Goal: Information Seeking & Learning: Compare options

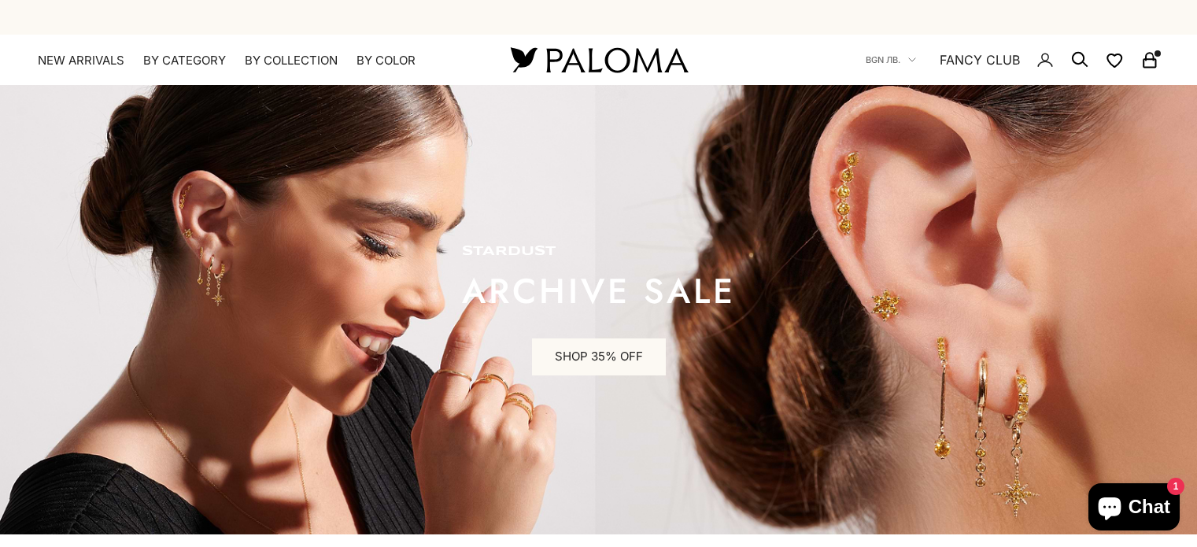
scroll to position [79, 0]
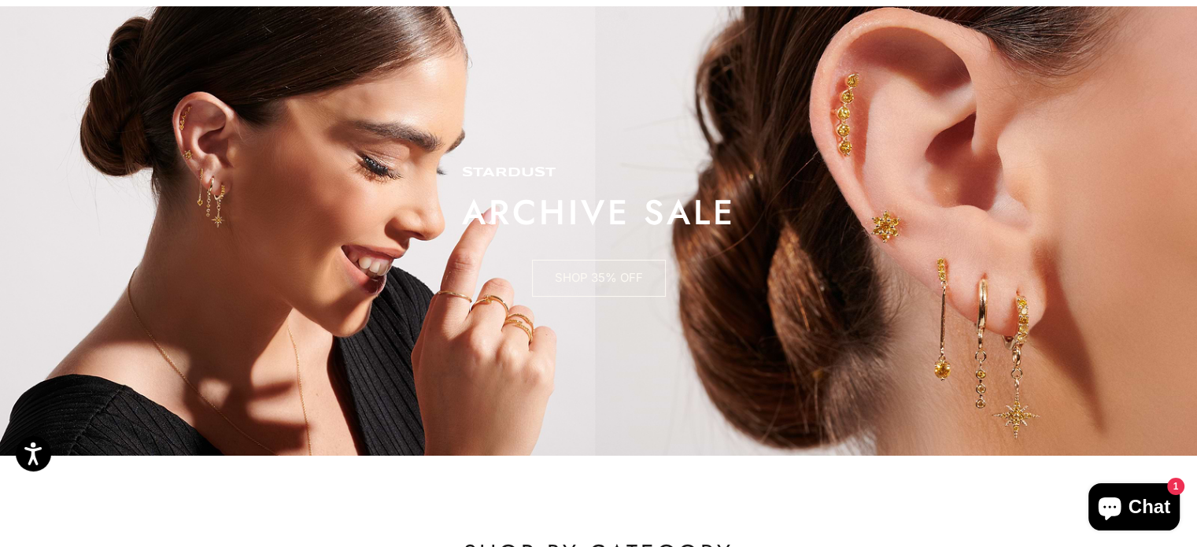
click at [614, 289] on link "SHOP 35% OFF" at bounding box center [599, 279] width 134 height 38
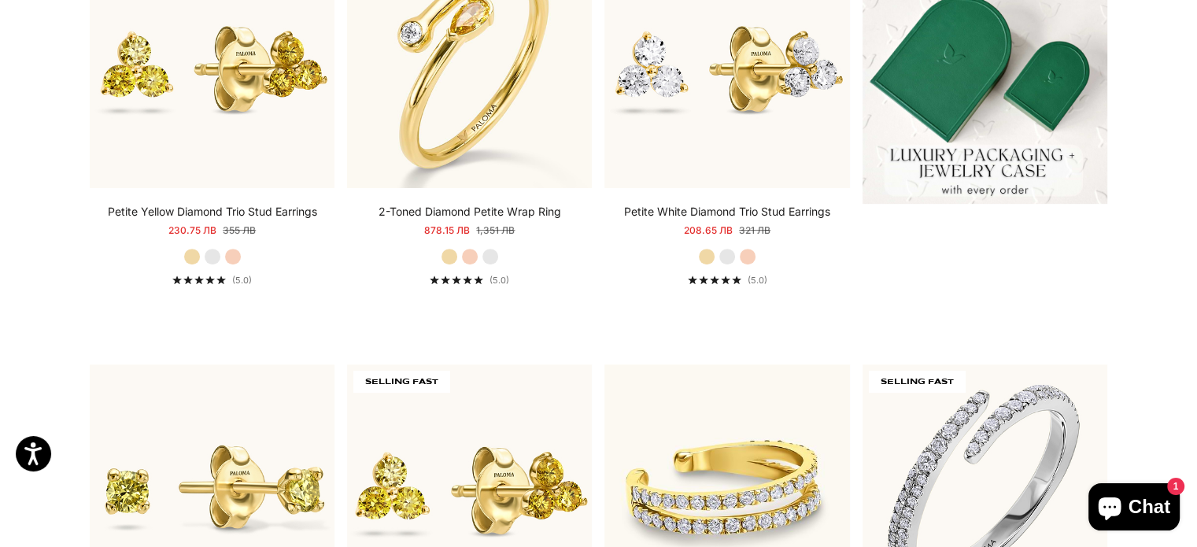
scroll to position [472, 0]
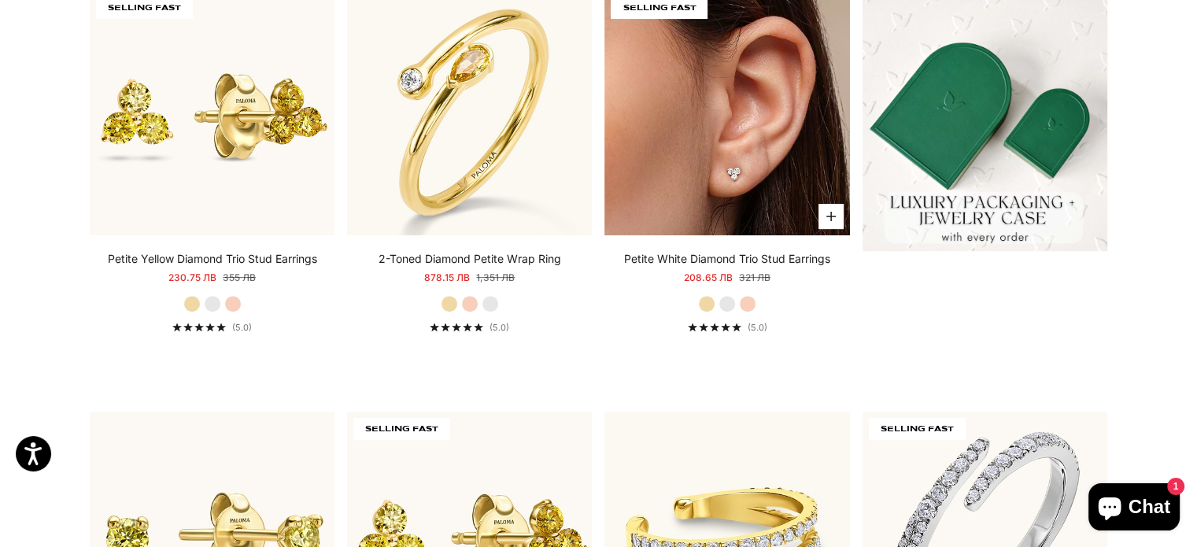
click at [735, 155] on img at bounding box center [726, 113] width 245 height 245
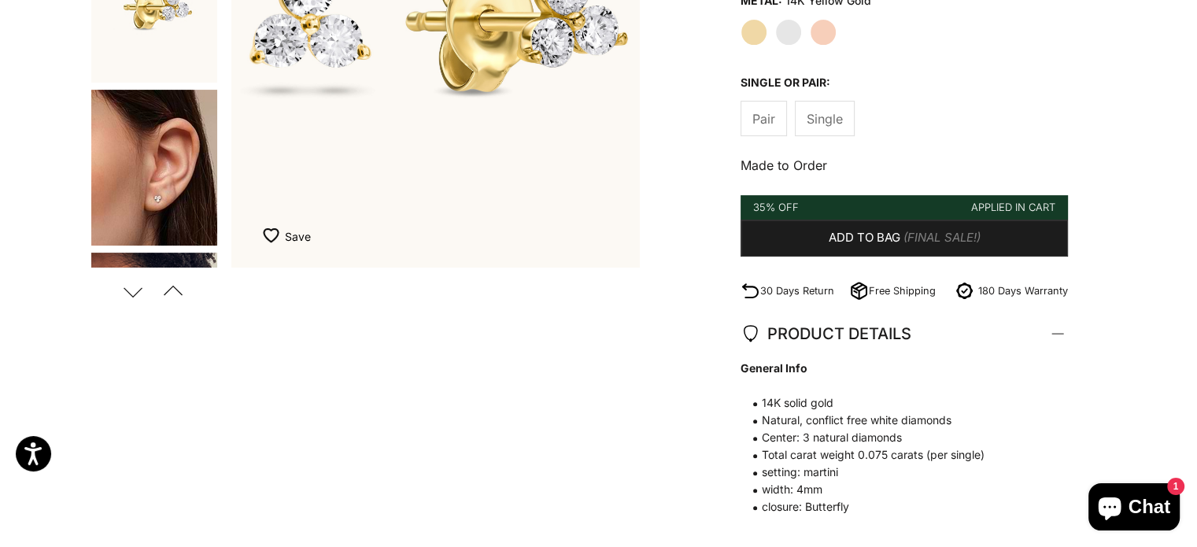
scroll to position [393, 0]
drag, startPoint x: 761, startPoint y: 166, endPoint x: 882, endPoint y: 164, distance: 121.2
click at [851, 166] on p "Made to Order" at bounding box center [903, 165] width 327 height 20
click at [884, 164] on p "Made to Order" at bounding box center [903, 165] width 327 height 20
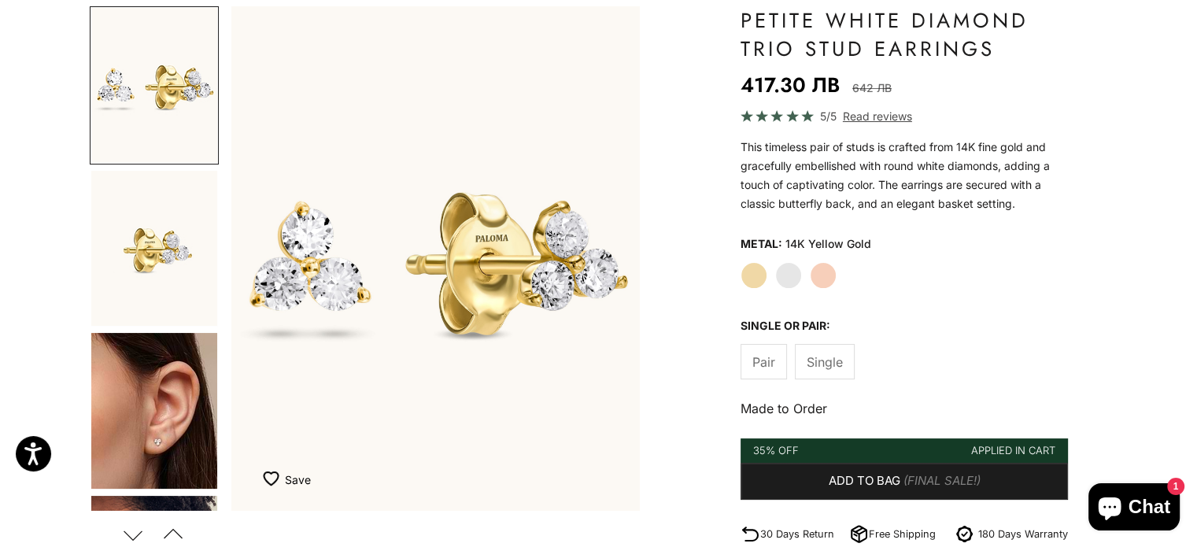
scroll to position [0, 0]
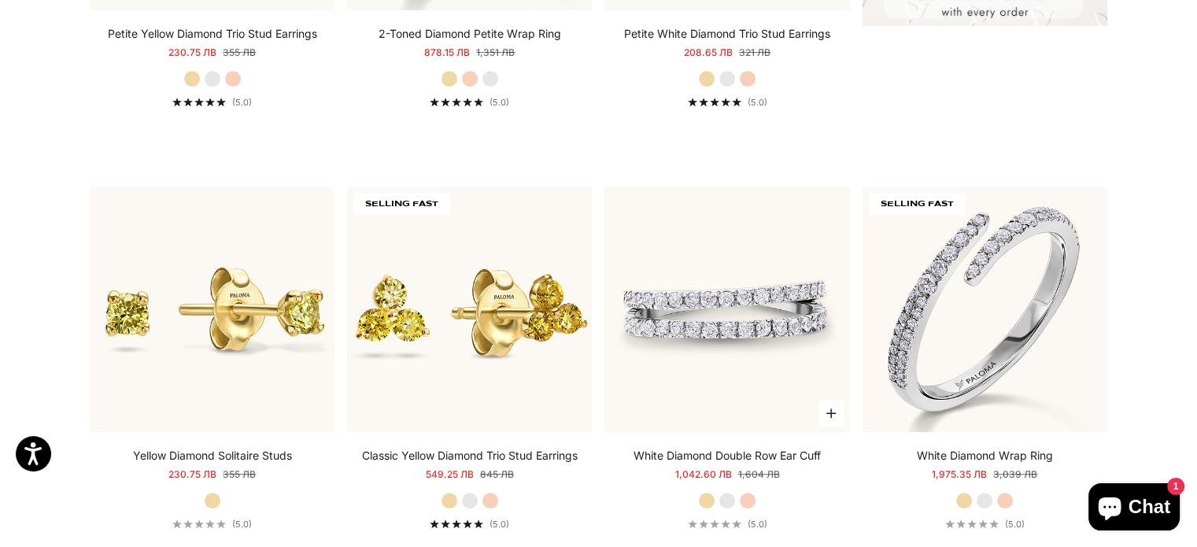
scroll to position [787, 0]
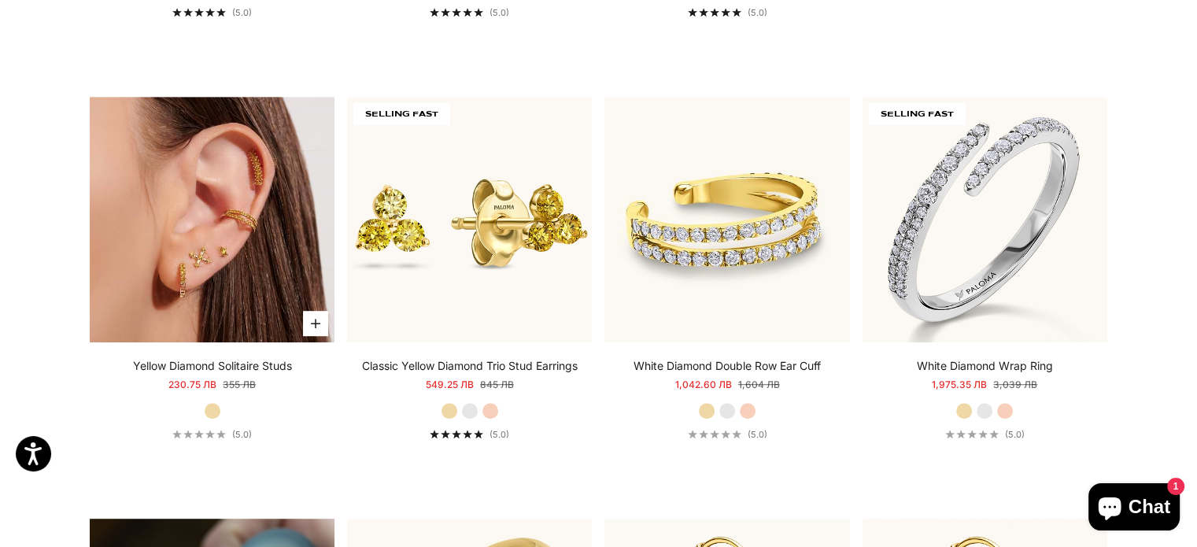
click at [280, 232] on img at bounding box center [212, 219] width 245 height 245
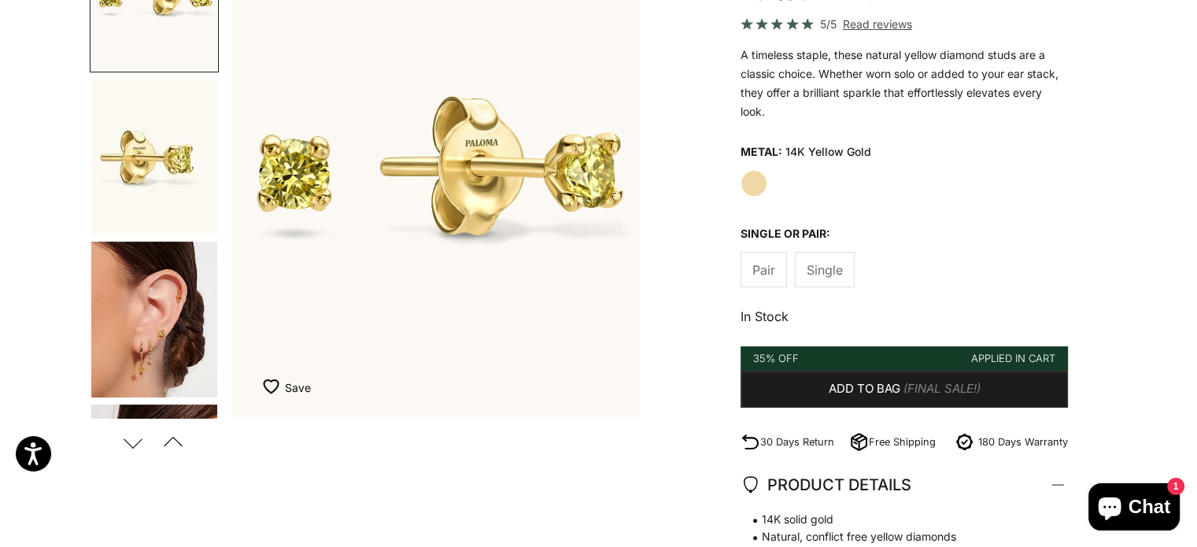
scroll to position [79, 0]
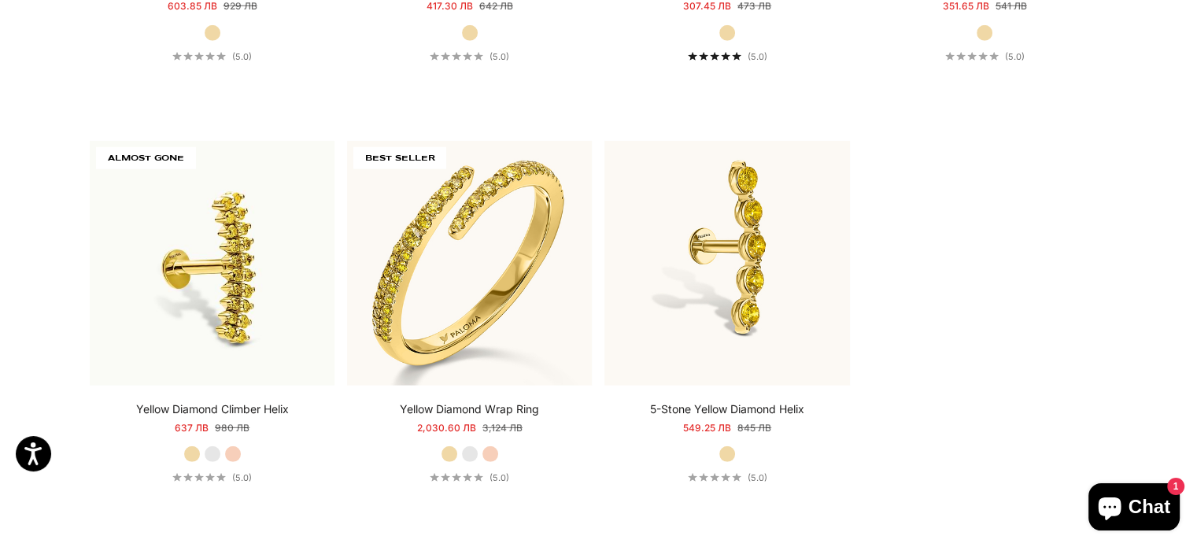
scroll to position [4564, 0]
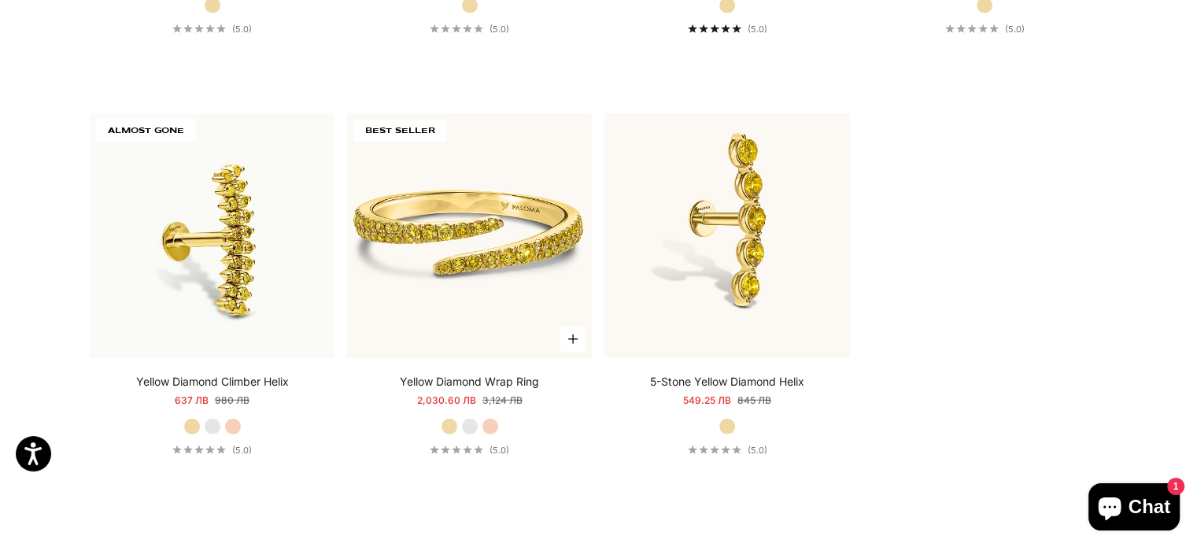
click at [526, 164] on img at bounding box center [469, 235] width 245 height 245
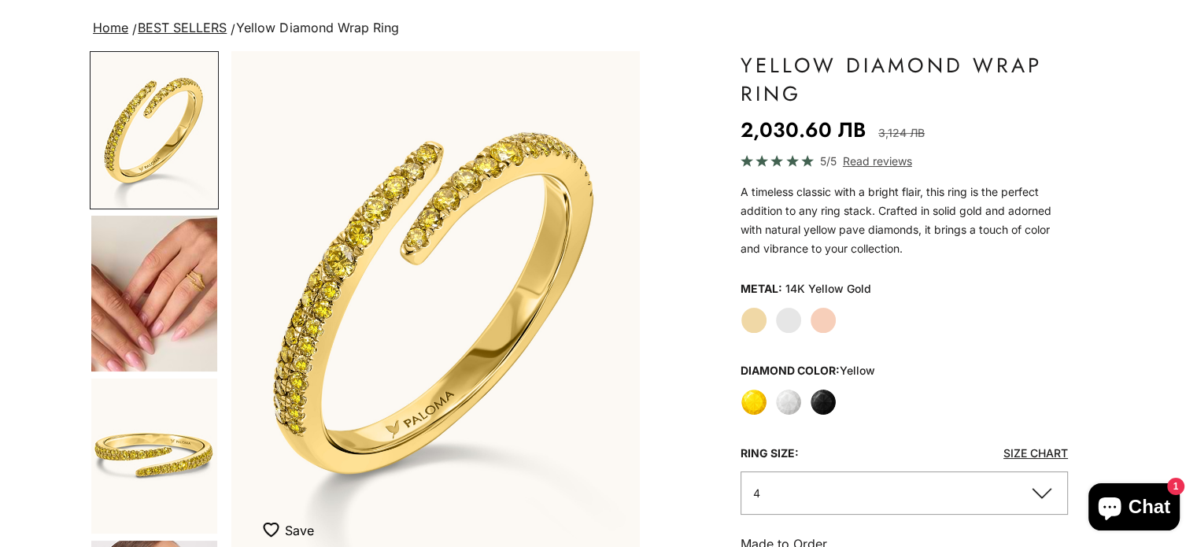
scroll to position [315, 0]
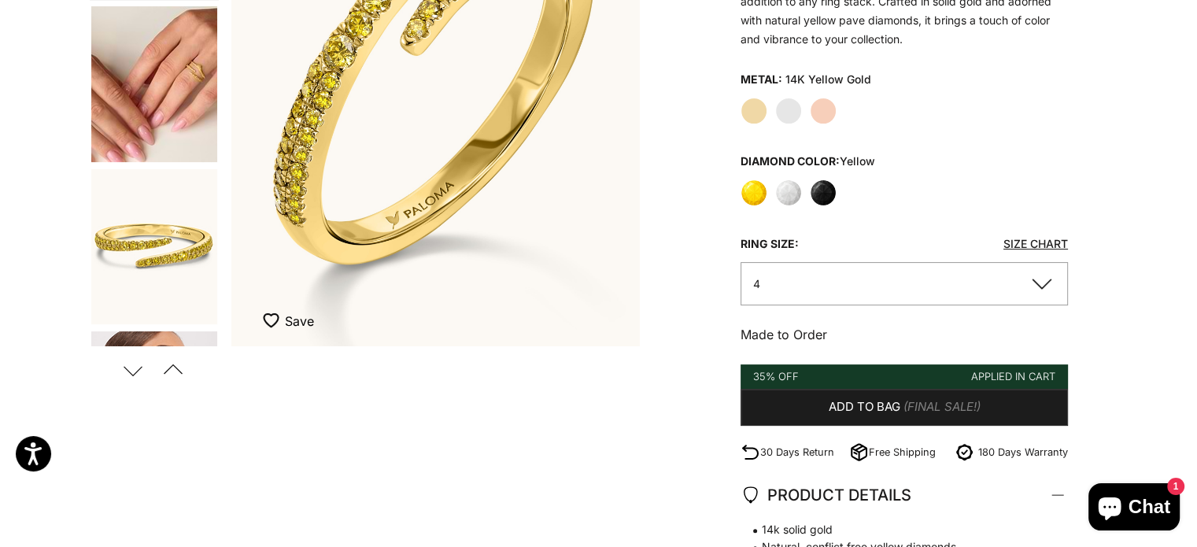
click at [787, 342] on p "Made to Order" at bounding box center [903, 334] width 327 height 20
click at [799, 330] on p "Made to Order" at bounding box center [903, 334] width 327 height 20
click at [800, 330] on p "Made to Order" at bounding box center [903, 334] width 327 height 20
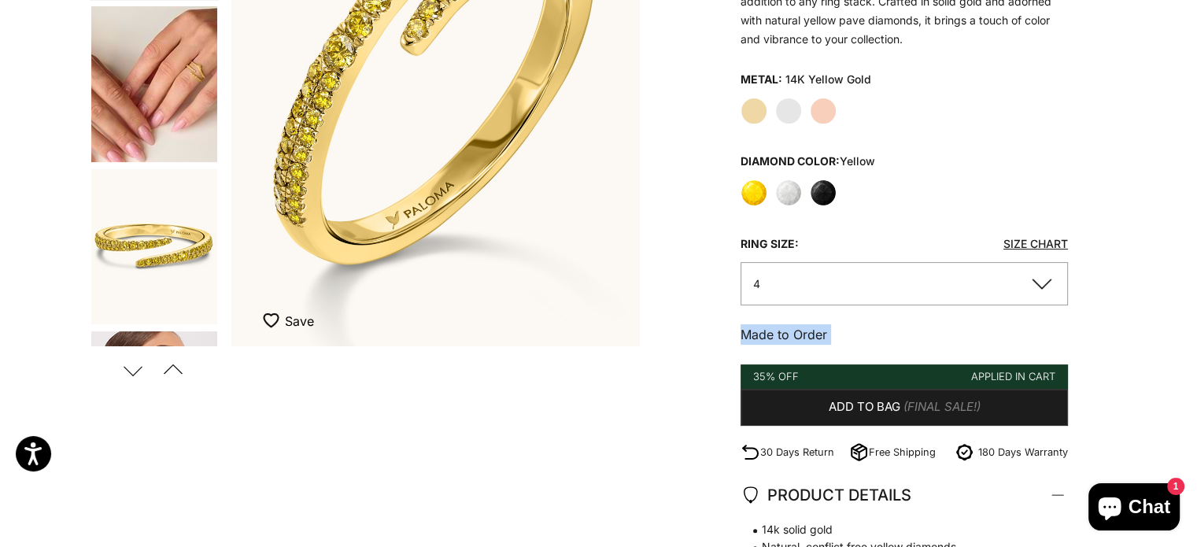
click at [785, 333] on p "Made to Order" at bounding box center [903, 334] width 327 height 20
click at [595, 387] on div "Zoom picture Save Next Previous Go to item 1 Go to item 2" at bounding box center [598, 360] width 1017 height 1037
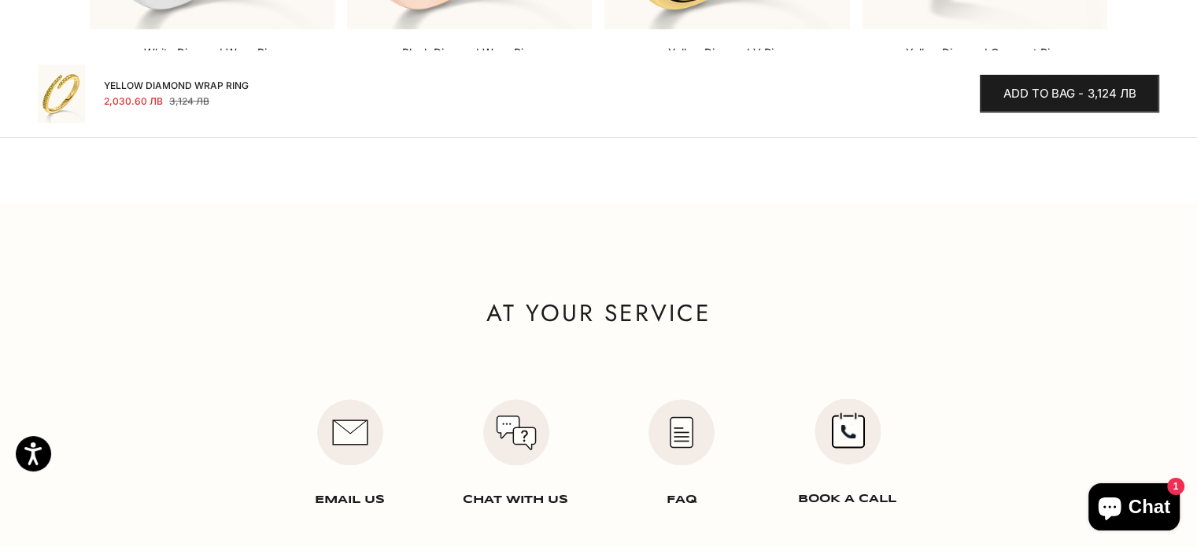
scroll to position [2675, 0]
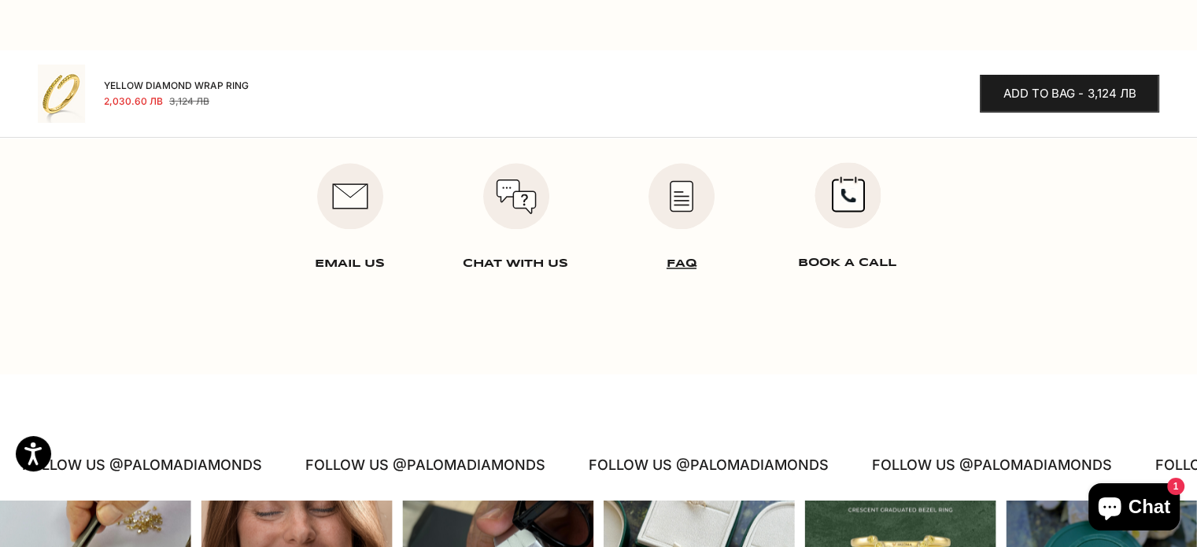
click at [682, 194] on link at bounding box center [682, 220] width 166 height 117
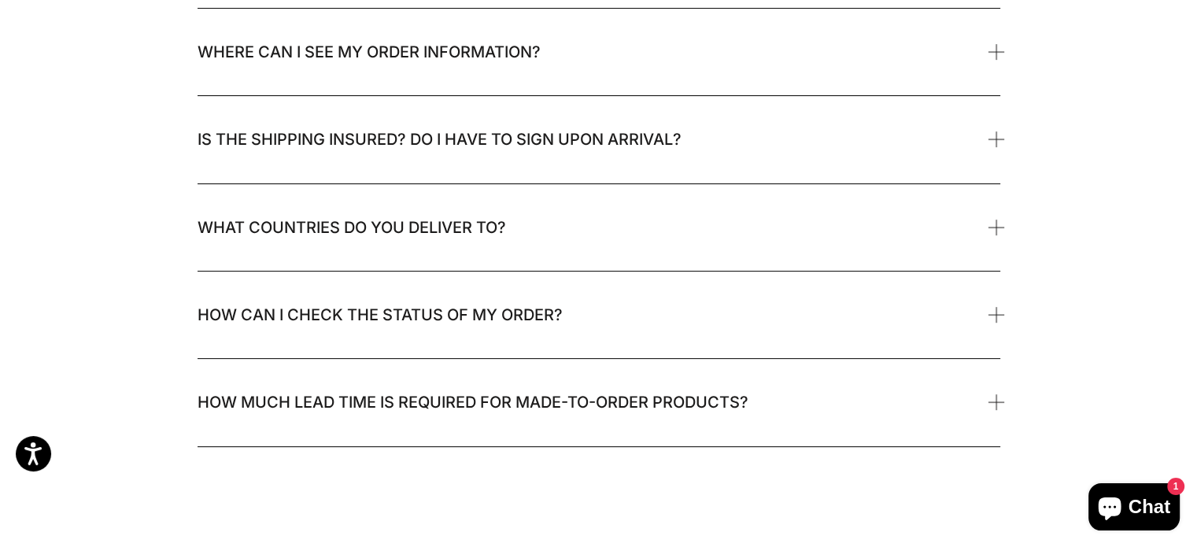
scroll to position [472, 0]
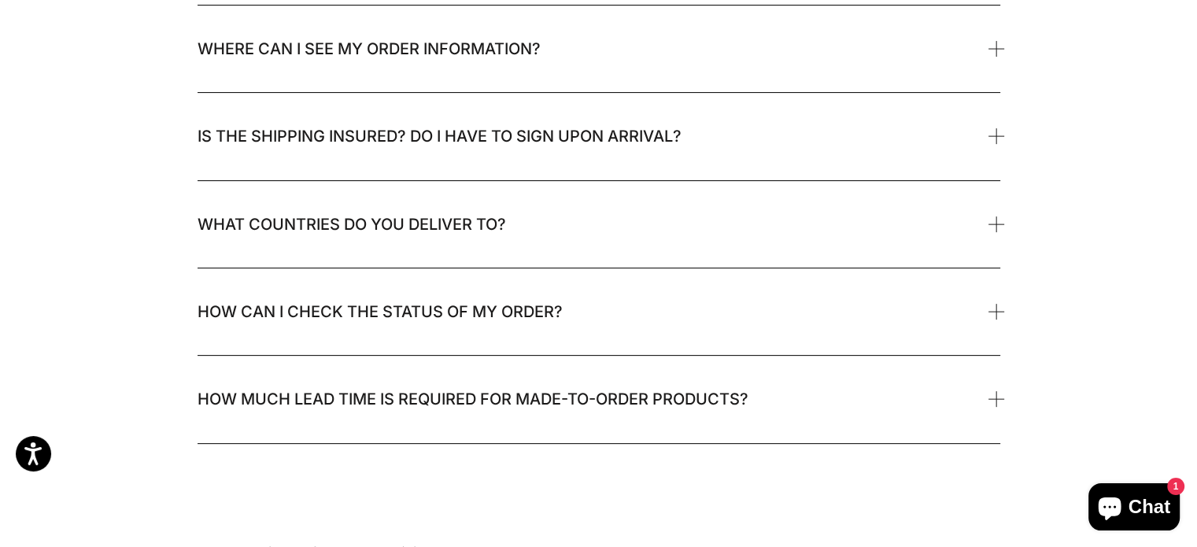
click at [368, 320] on span "How can I check the status of my order?" at bounding box center [380, 311] width 365 height 31
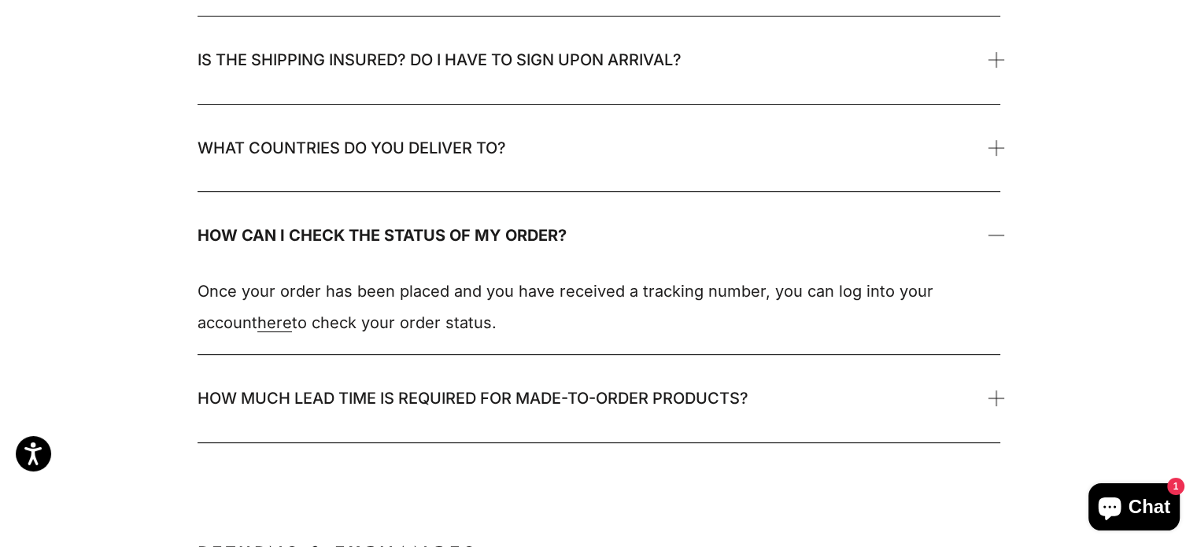
scroll to position [629, 0]
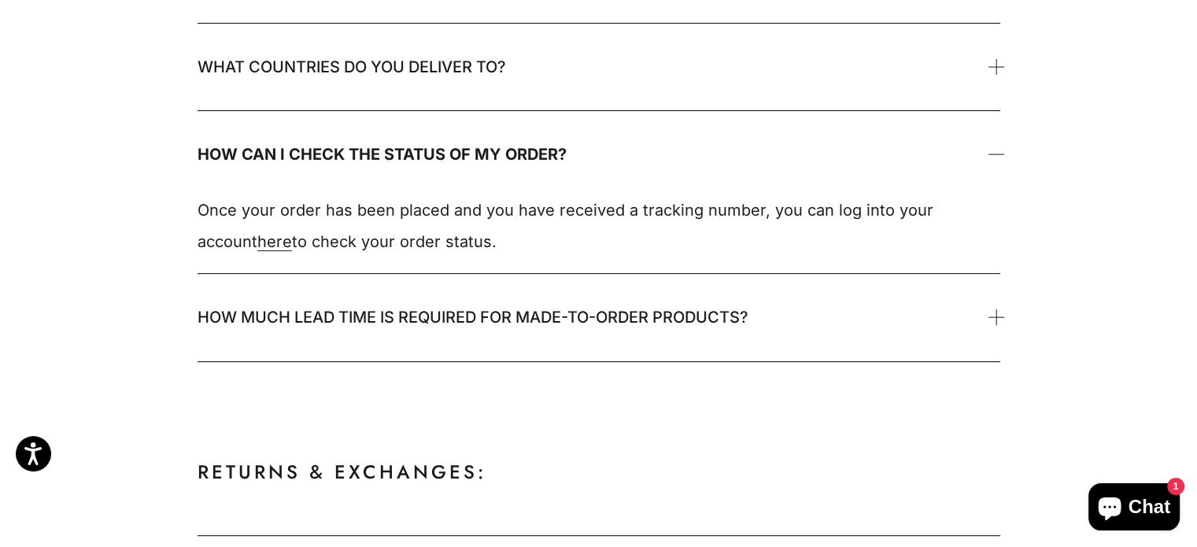
click at [334, 320] on span "How much lead time is required for made-to-order products?" at bounding box center [473, 316] width 551 height 31
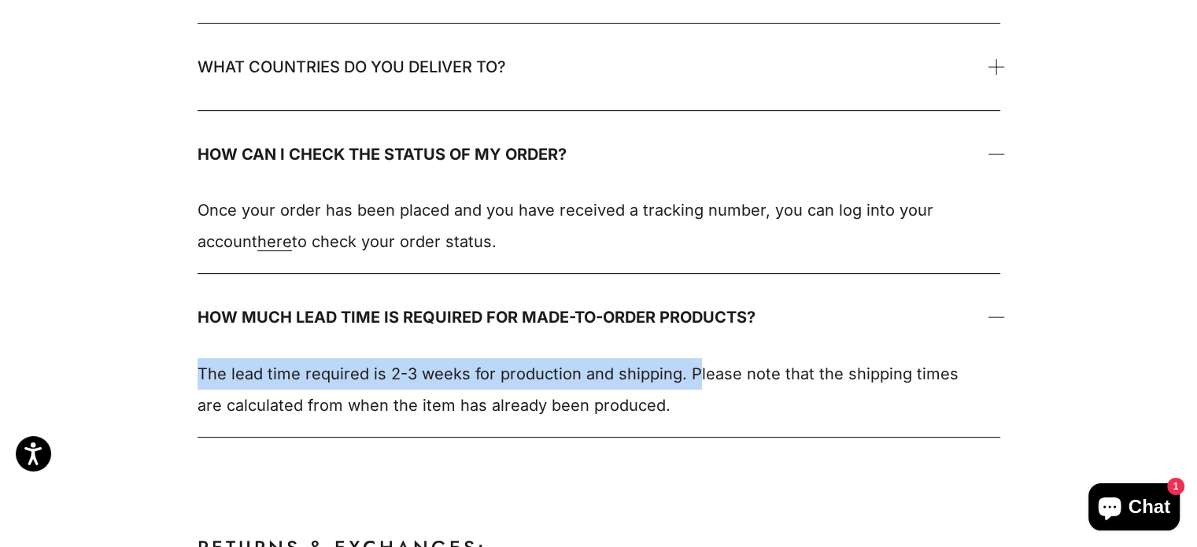
drag, startPoint x: 199, startPoint y: 372, endPoint x: 691, endPoint y: 379, distance: 491.8
click at [691, 379] on p "The lead time required is 2-3 weeks for production and shipping. Please note th…" at bounding box center [591, 389] width 787 height 63
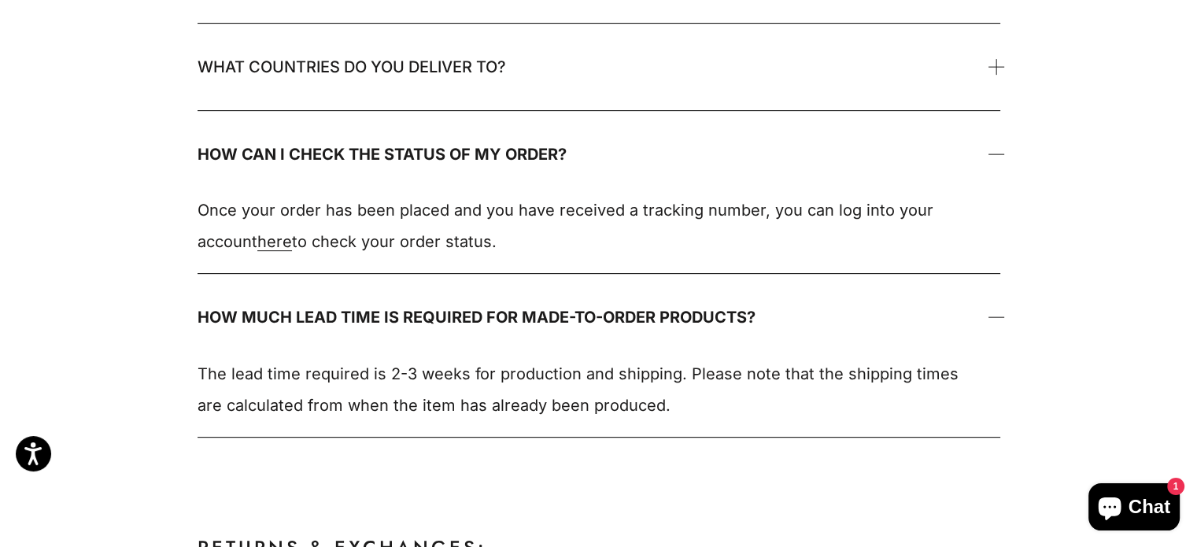
click at [699, 417] on p "The lead time required is 2-3 weeks for production and shipping. Please note th…" at bounding box center [591, 389] width 787 height 63
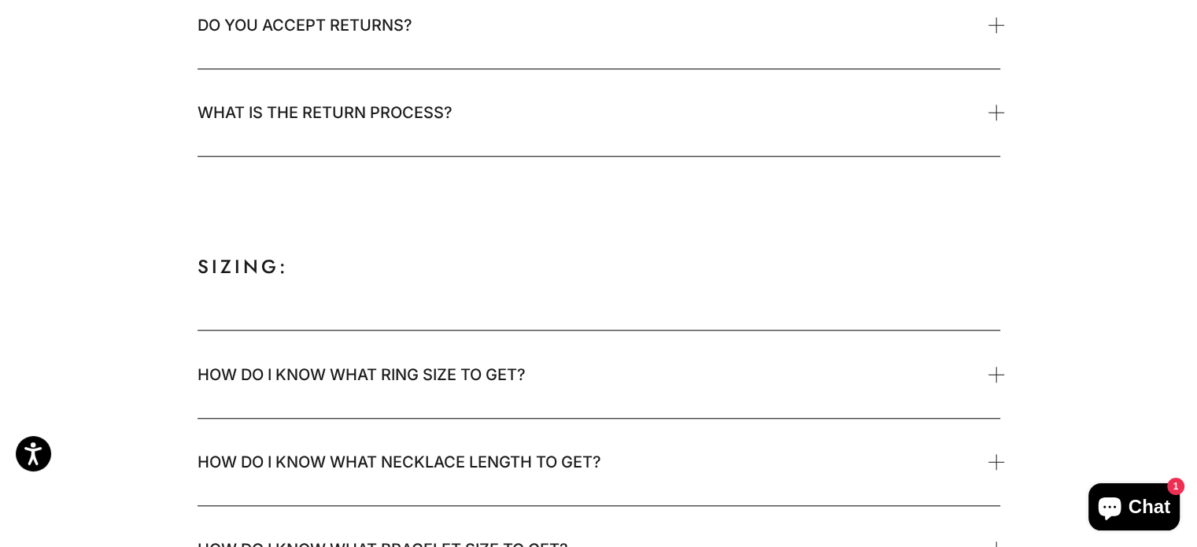
scroll to position [1338, 0]
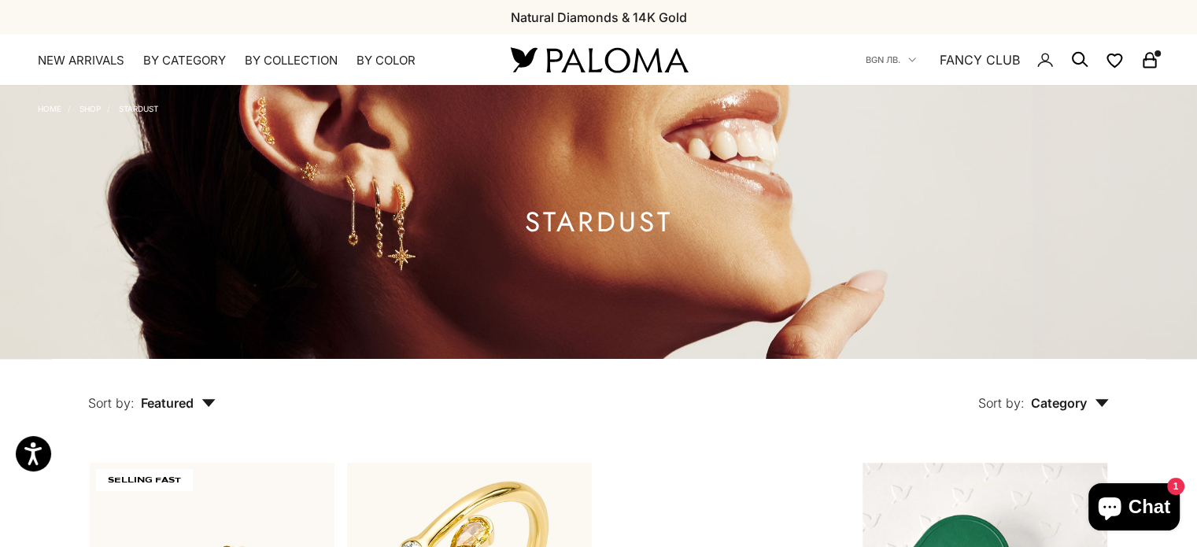
scroll to position [315, 0]
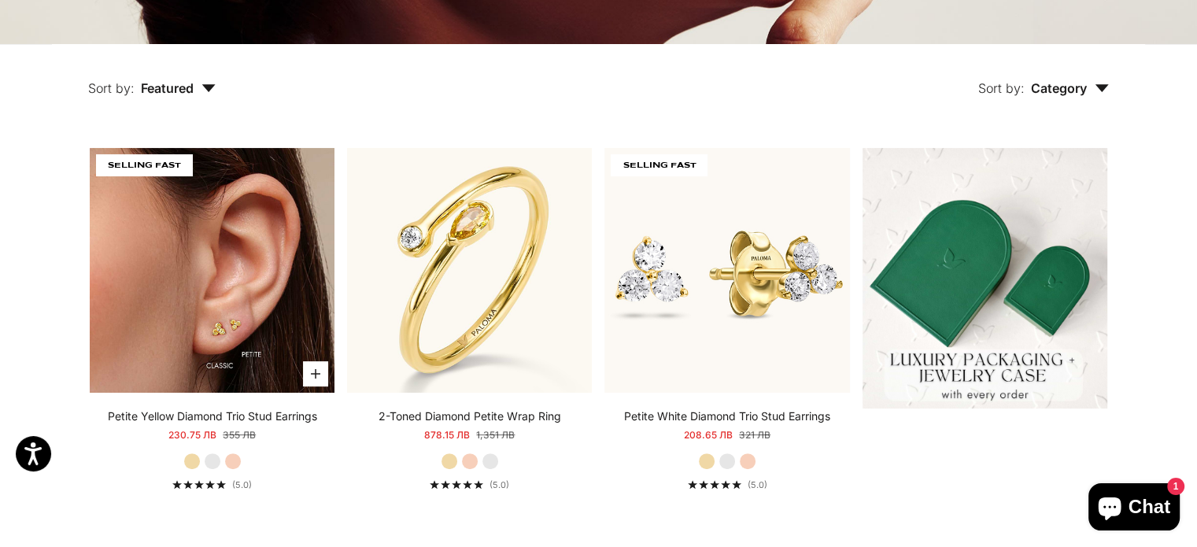
click at [302, 298] on img at bounding box center [212, 270] width 245 height 245
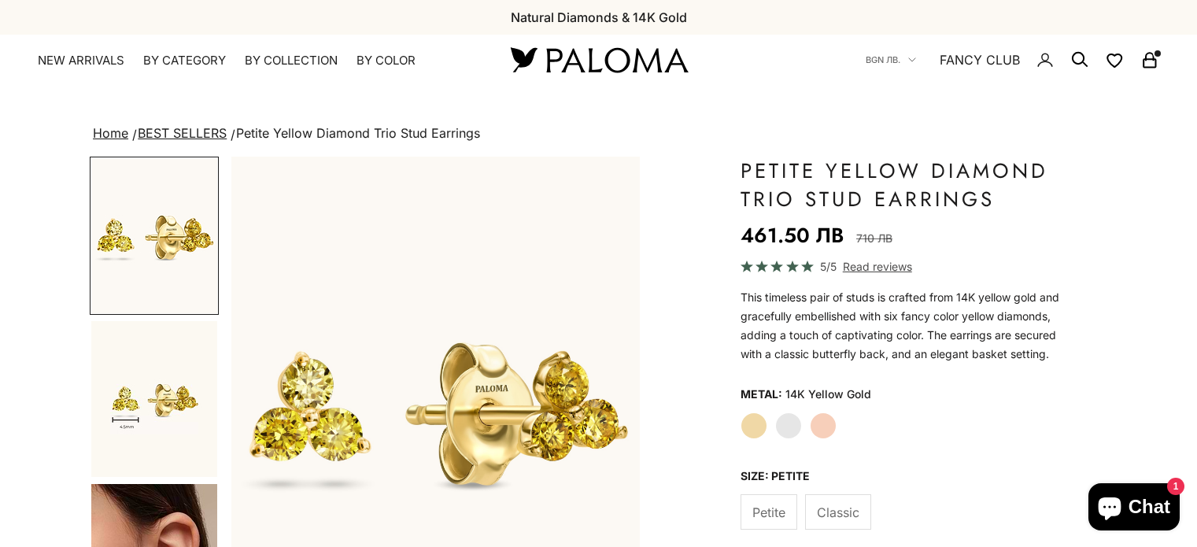
scroll to position [315, 0]
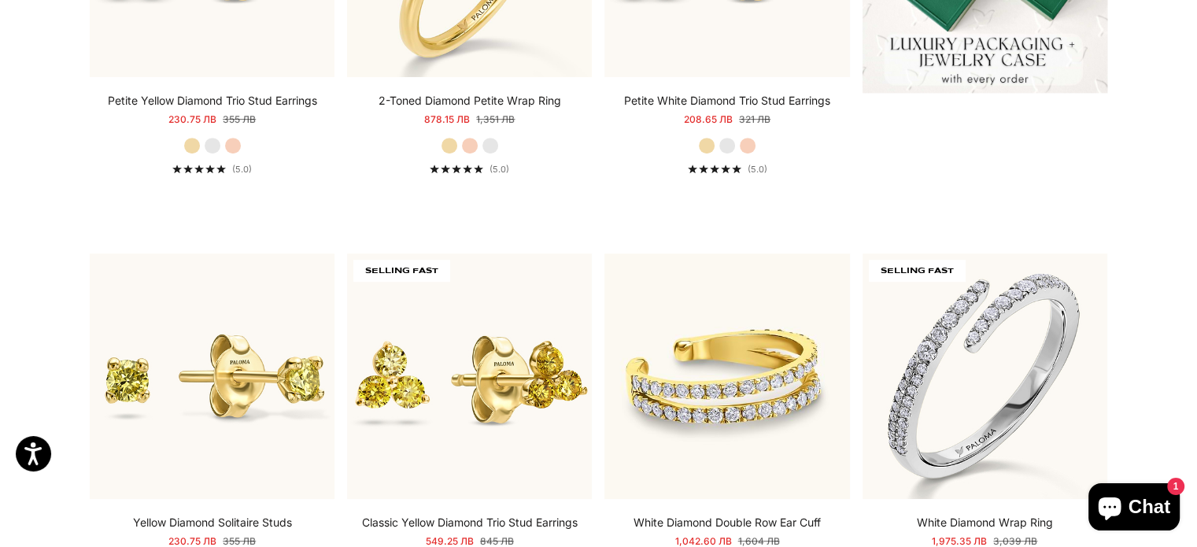
scroll to position [629, 0]
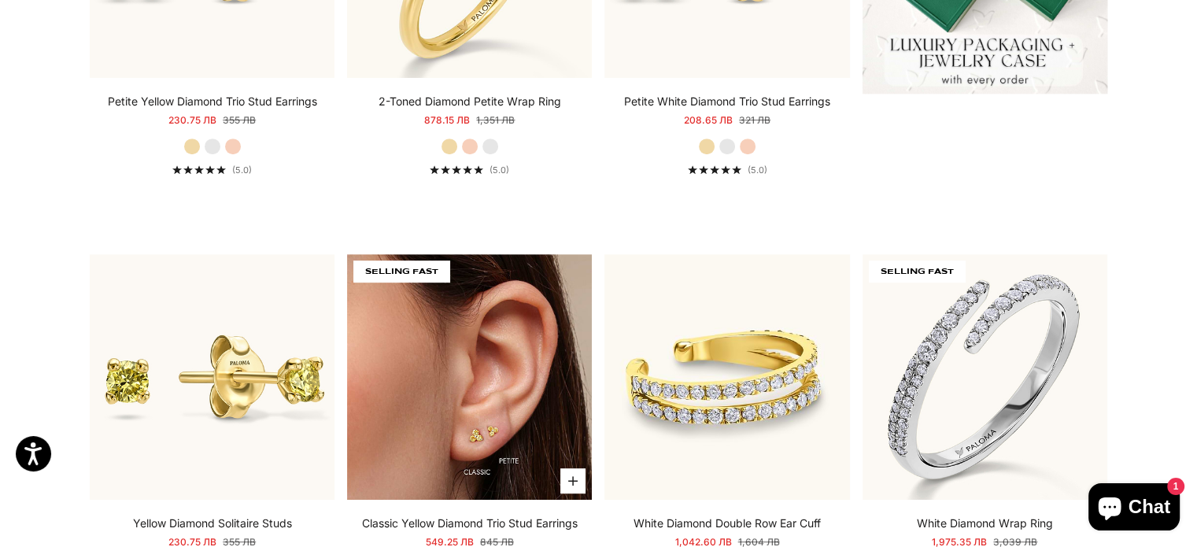
click at [448, 335] on img at bounding box center [469, 376] width 245 height 245
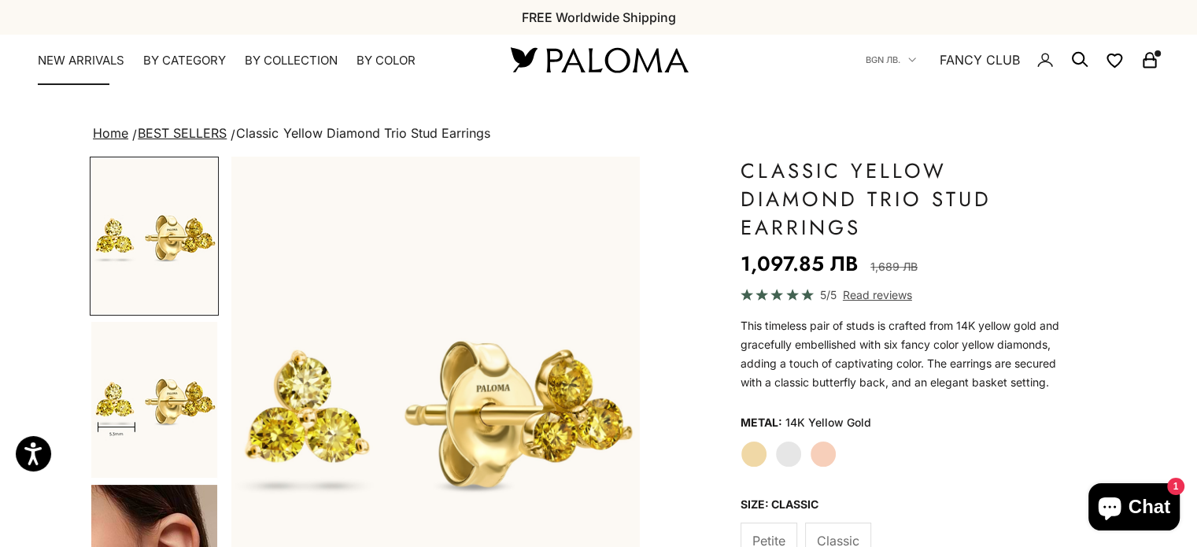
click at [62, 53] on link "NEW ARRIVALS" at bounding box center [81, 61] width 87 height 16
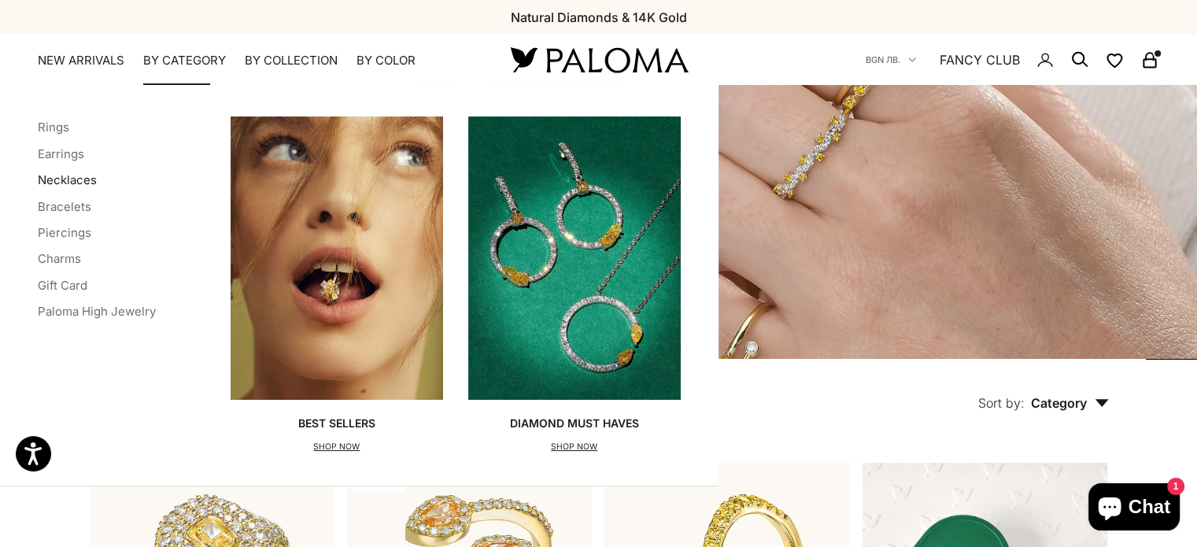
click at [72, 179] on link "Necklaces" at bounding box center [67, 179] width 59 height 15
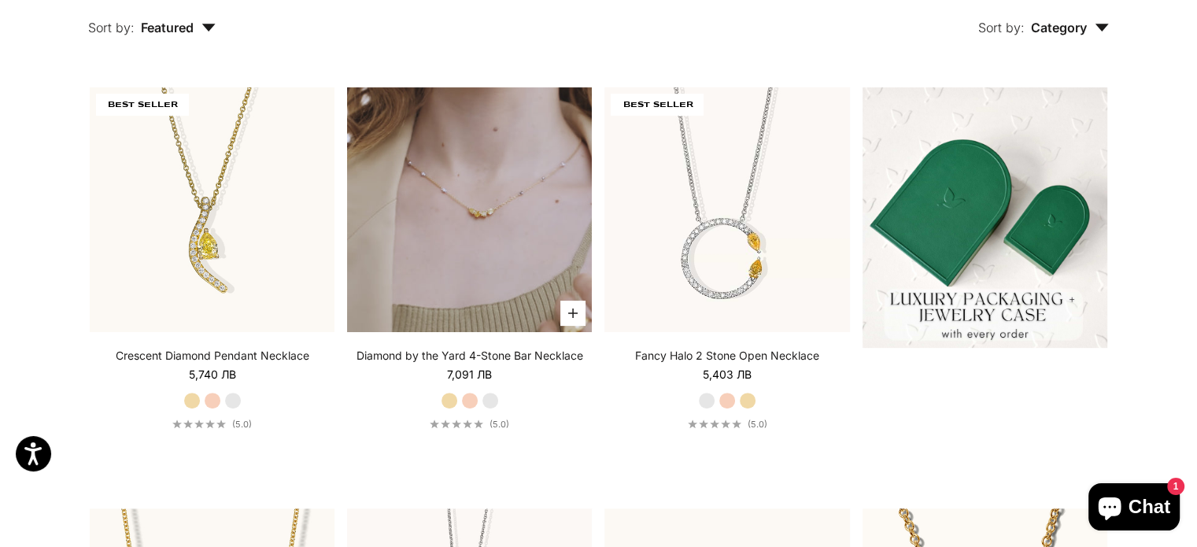
scroll to position [393, 0]
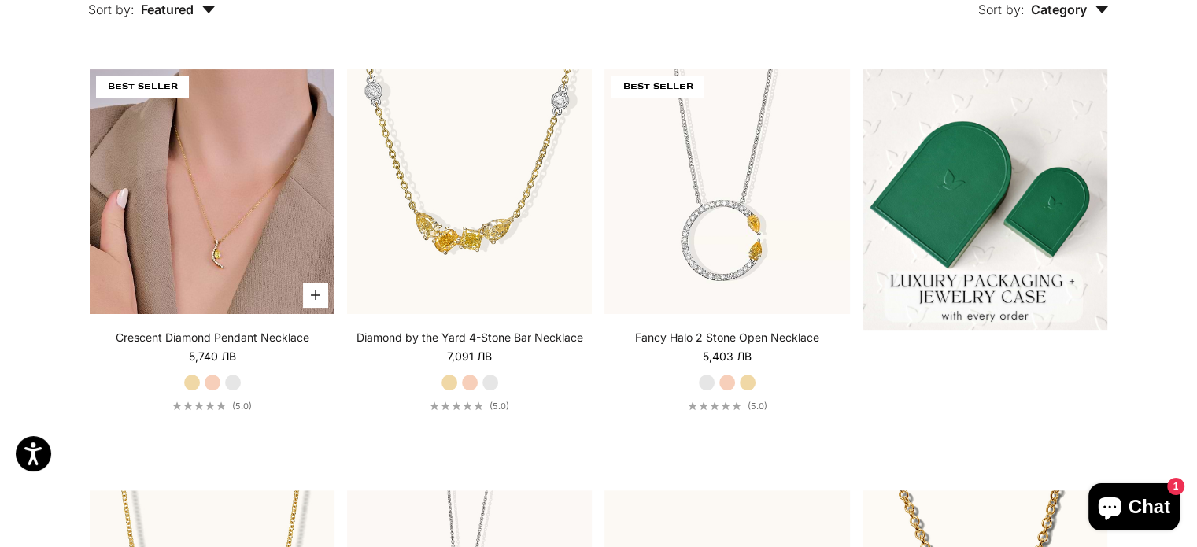
click at [206, 234] on img at bounding box center [212, 191] width 245 height 245
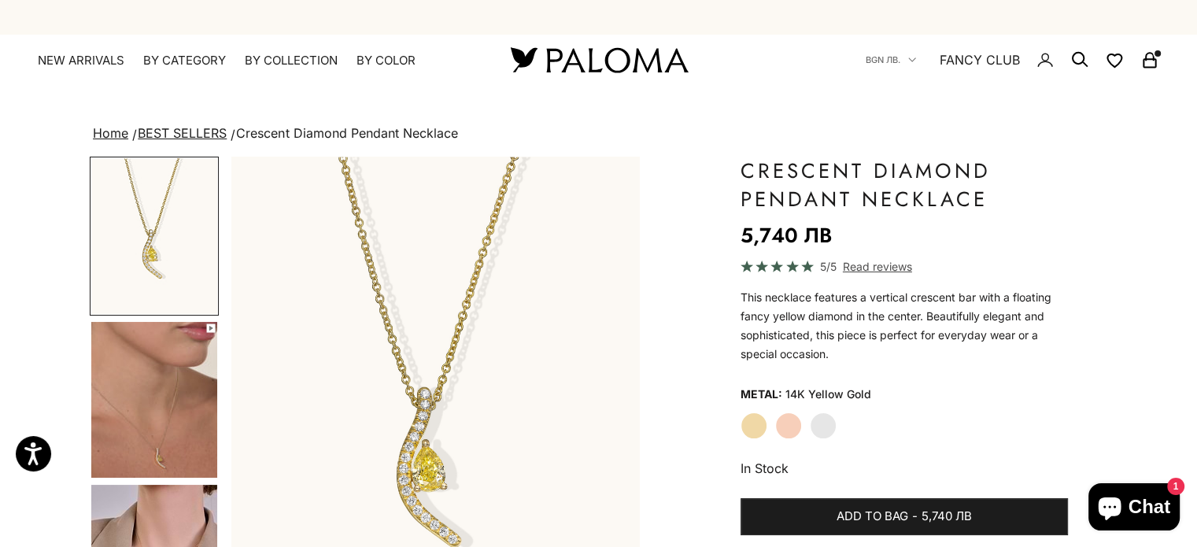
click at [133, 279] on img "Go to item 1" at bounding box center [154, 236] width 126 height 156
click at [154, 360] on img "Go to item 4" at bounding box center [154, 400] width 126 height 156
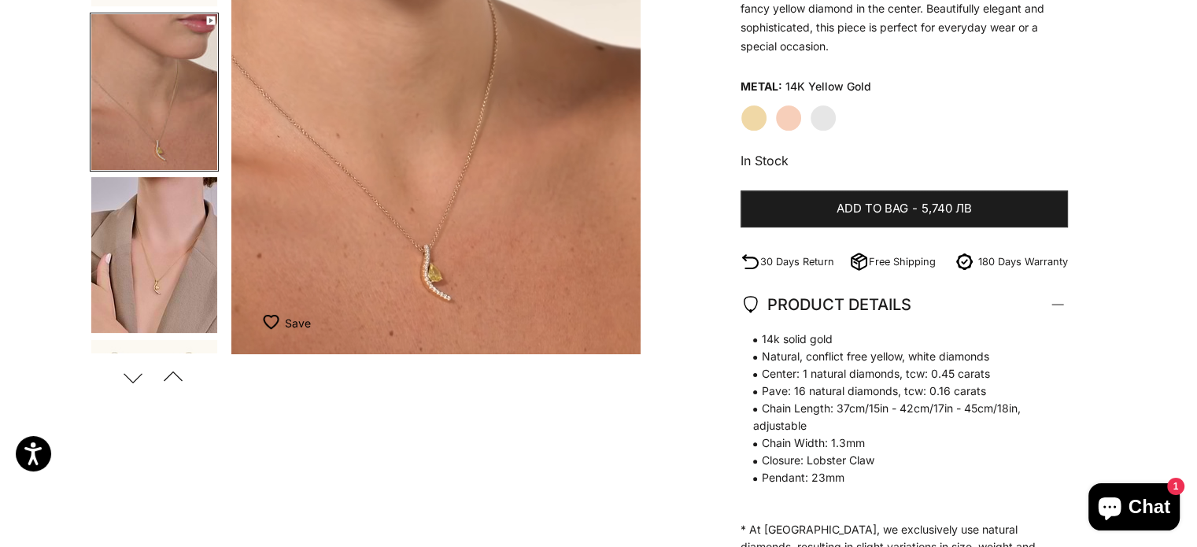
scroll to position [393, 0]
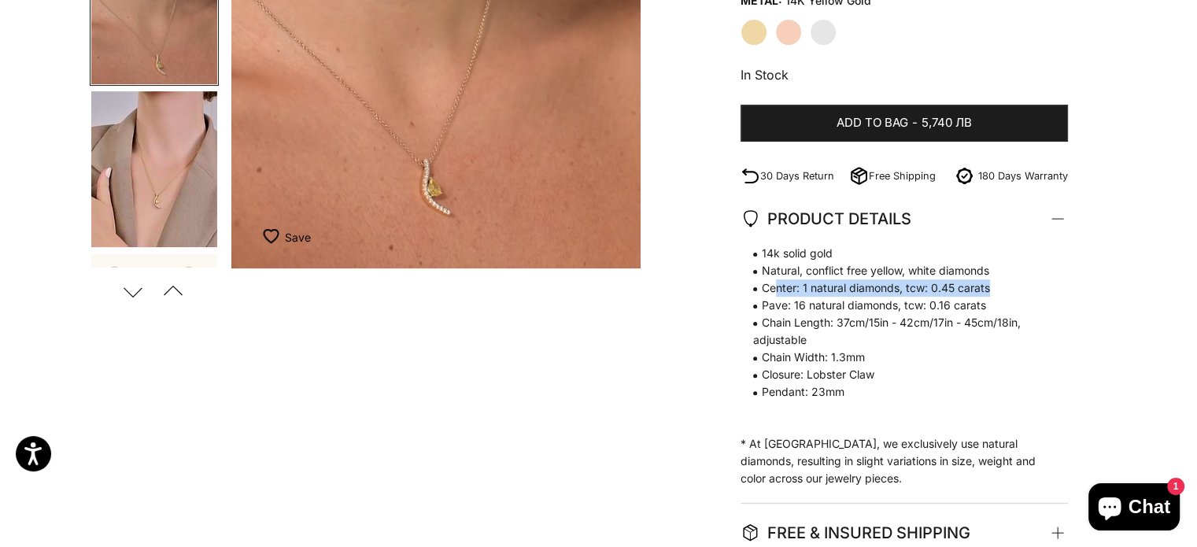
drag, startPoint x: 775, startPoint y: 289, endPoint x: 1001, endPoint y: 288, distance: 225.8
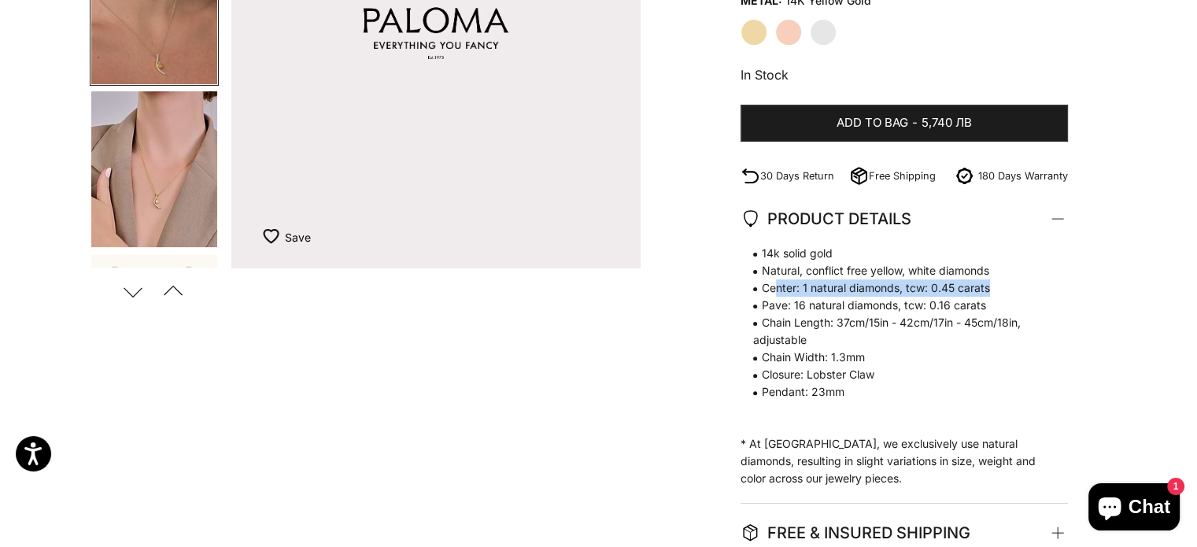
click at [1001, 288] on span "Center: 1 natural diamonds, tcw: 0.45 carats" at bounding box center [896, 287] width 312 height 17
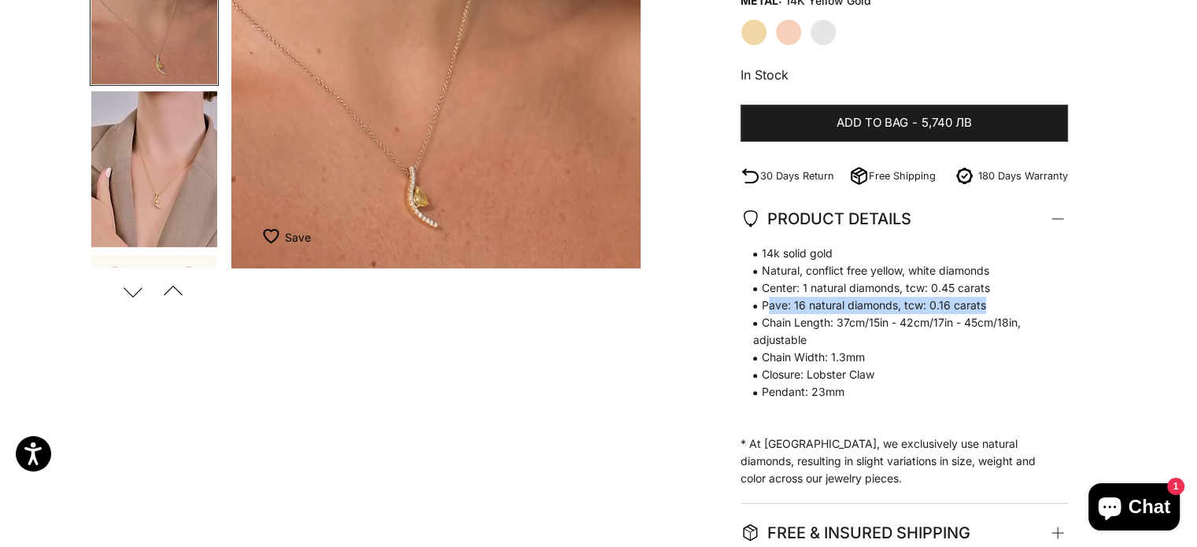
drag, startPoint x: 766, startPoint y: 308, endPoint x: 1013, endPoint y: 297, distance: 248.1
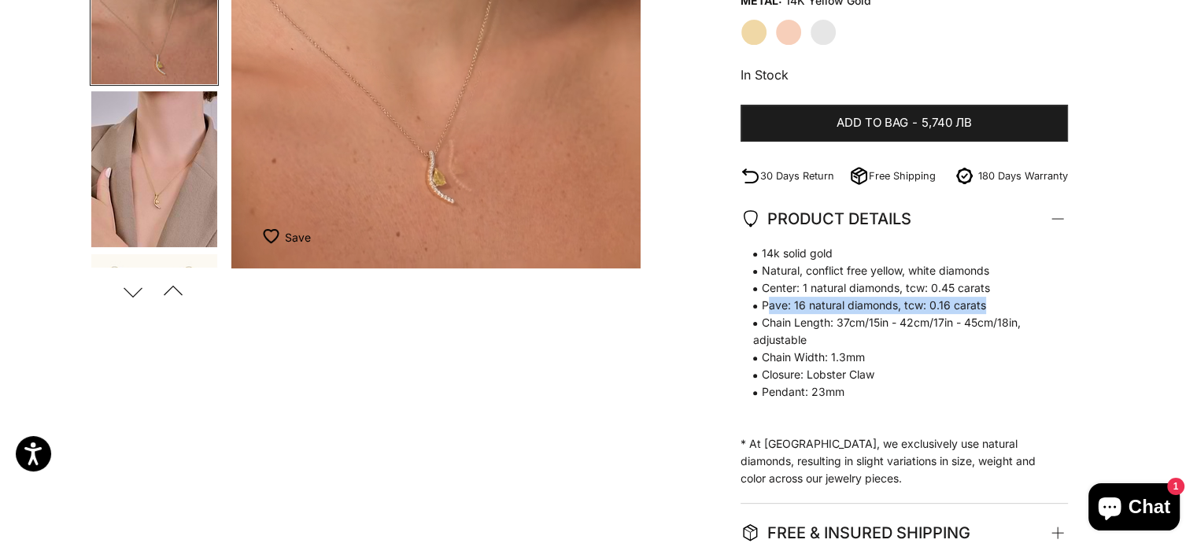
click at [1013, 297] on span "Pave: 16 natural diamonds, tcw: 0.16 carats" at bounding box center [896, 305] width 312 height 17
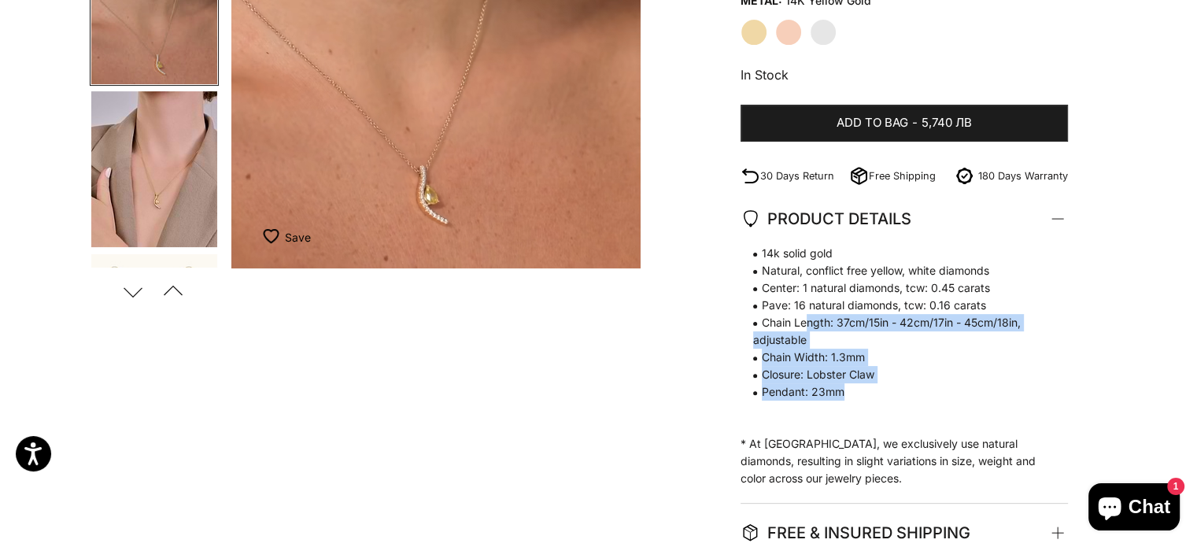
drag, startPoint x: 813, startPoint y: 336, endPoint x: 869, endPoint y: 402, distance: 86.5
click at [866, 399] on span "14k solid gold Natural, conflict free yellow, white diamonds Center: 1 natural …" at bounding box center [896, 323] width 312 height 156
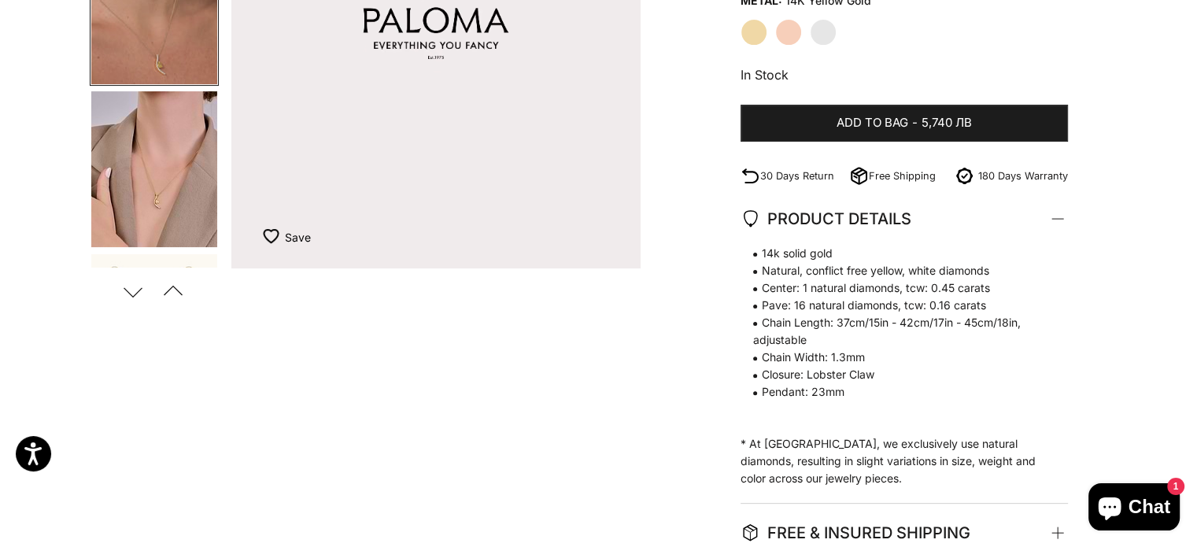
click at [878, 421] on p "14k solid gold Natural, conflict free yellow, white diamonds Center: 1 natural …" at bounding box center [896, 366] width 312 height 242
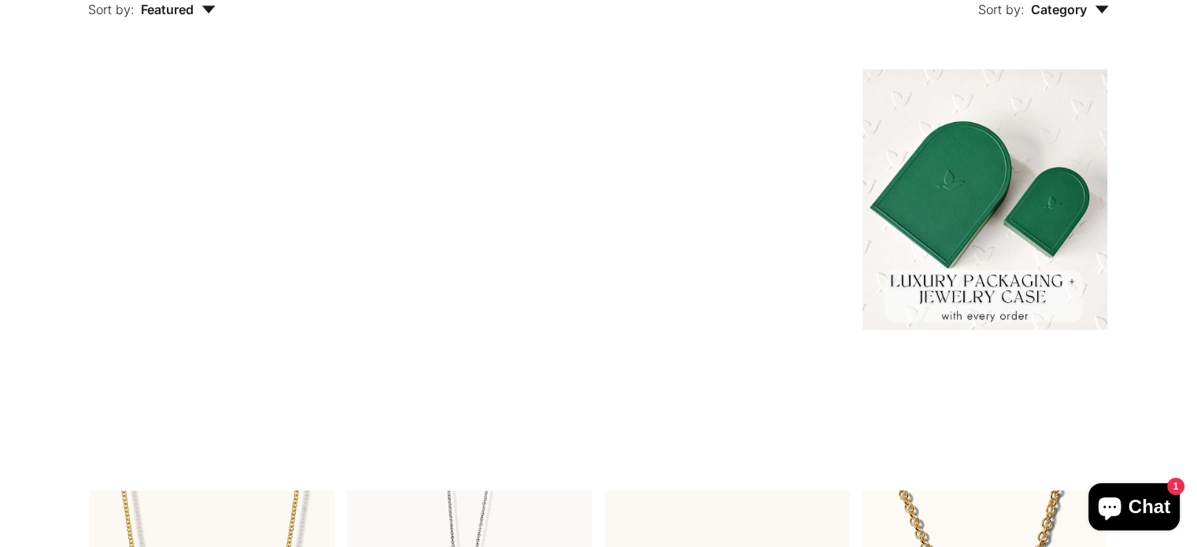
scroll to position [393, 0]
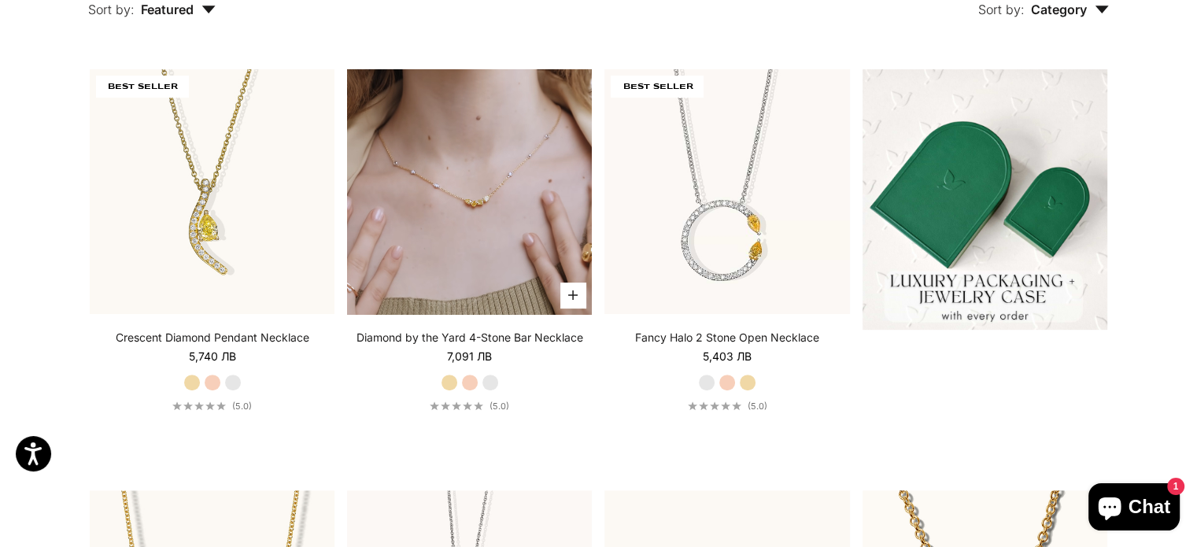
click at [497, 215] on video "#YellowGold\a#RoseGold\a#WhiteGold" at bounding box center [469, 191] width 245 height 245
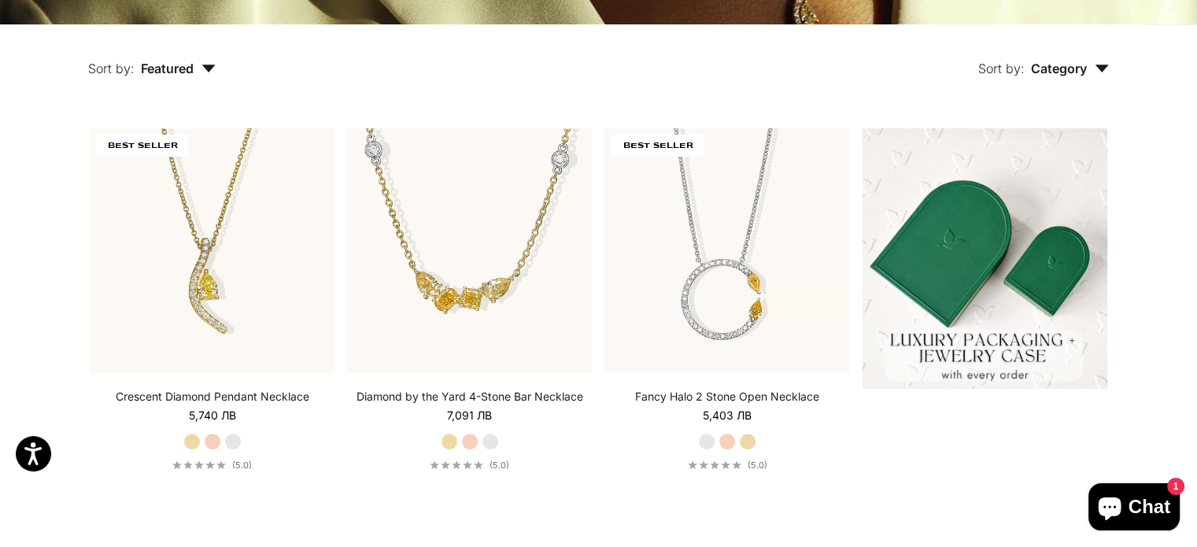
scroll to position [315, 0]
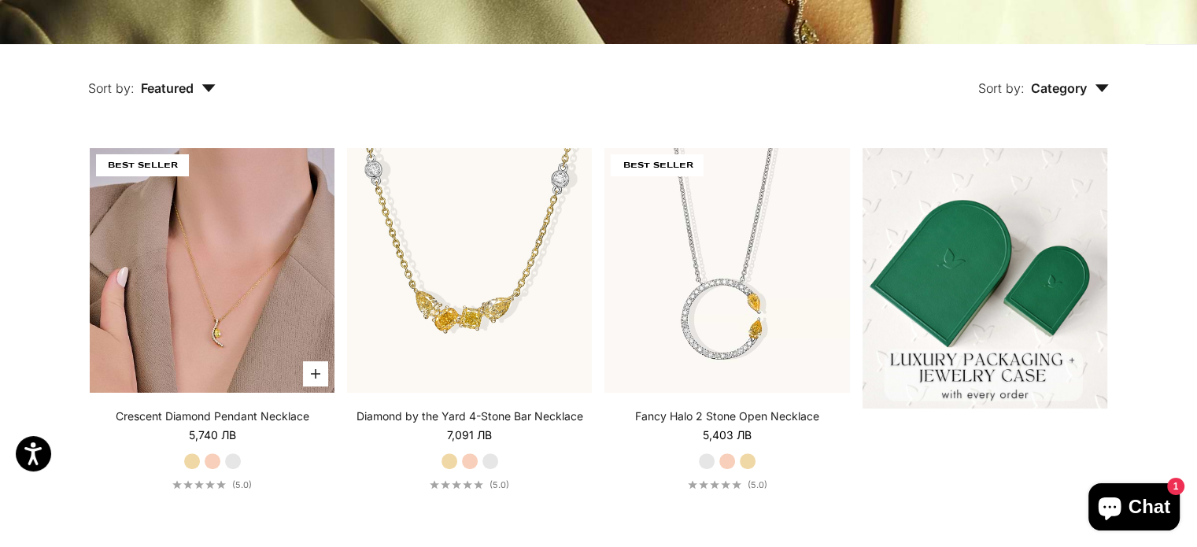
click at [227, 279] on img at bounding box center [212, 270] width 245 height 245
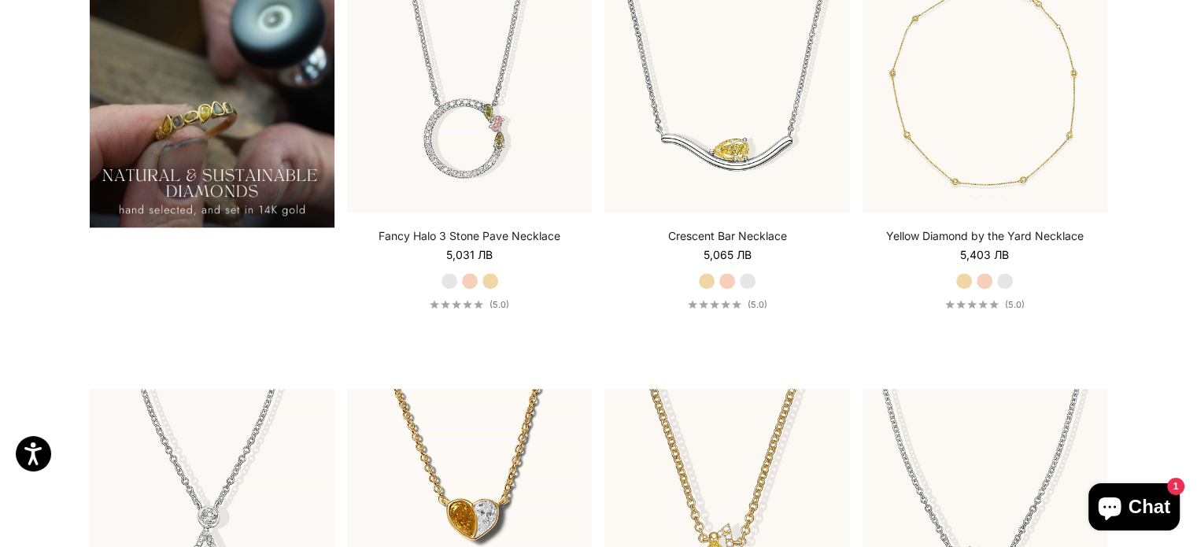
scroll to position [1731, 0]
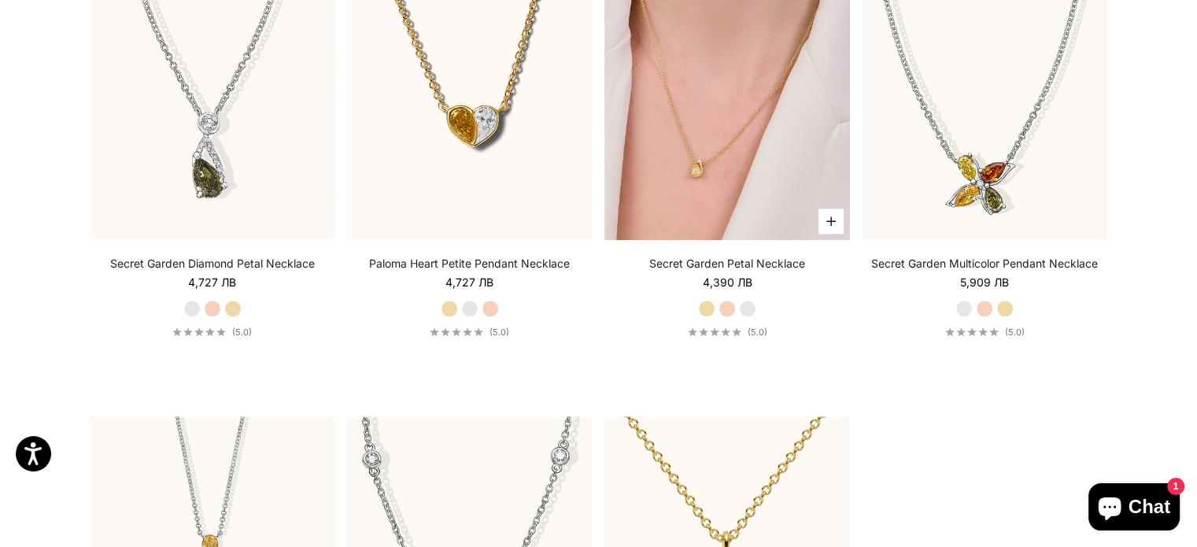
click at [692, 150] on img at bounding box center [726, 117] width 245 height 245
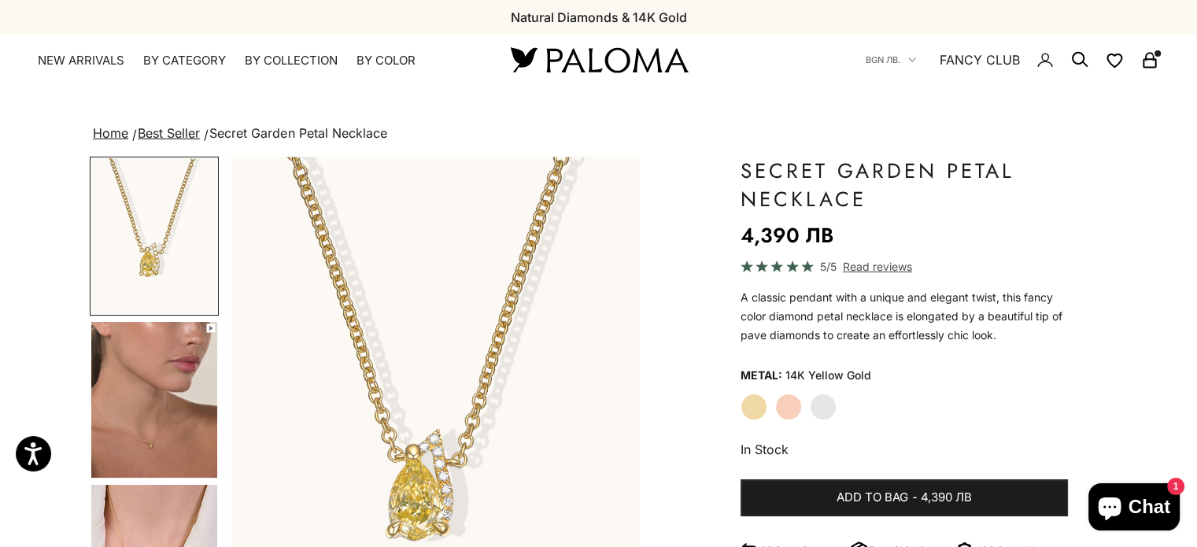
click at [116, 369] on img "Go to item 4" at bounding box center [154, 400] width 126 height 156
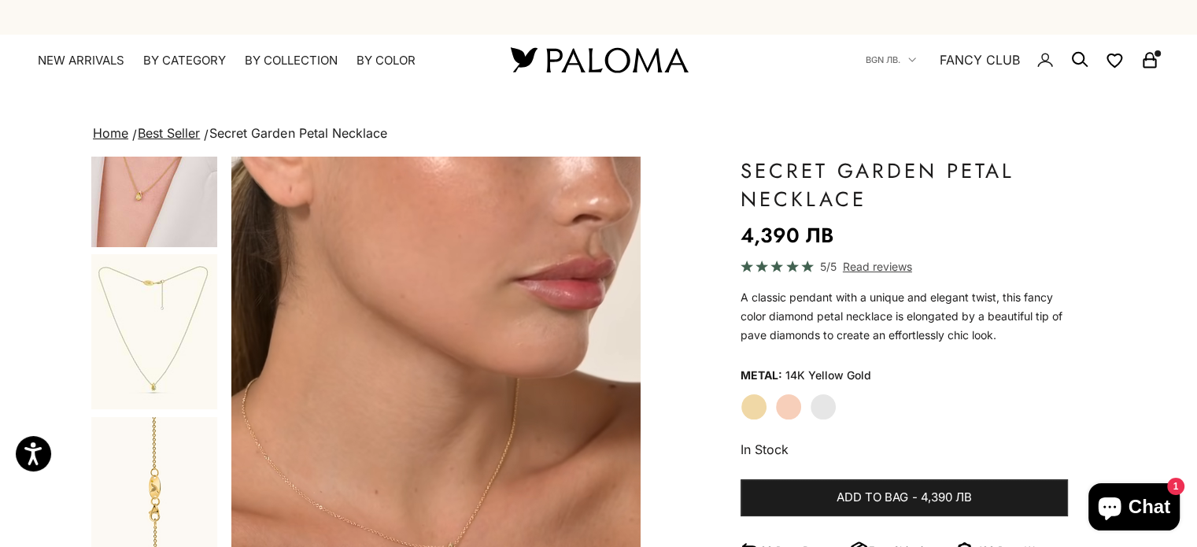
click at [146, 214] on img "Go to item 5" at bounding box center [154, 169] width 126 height 156
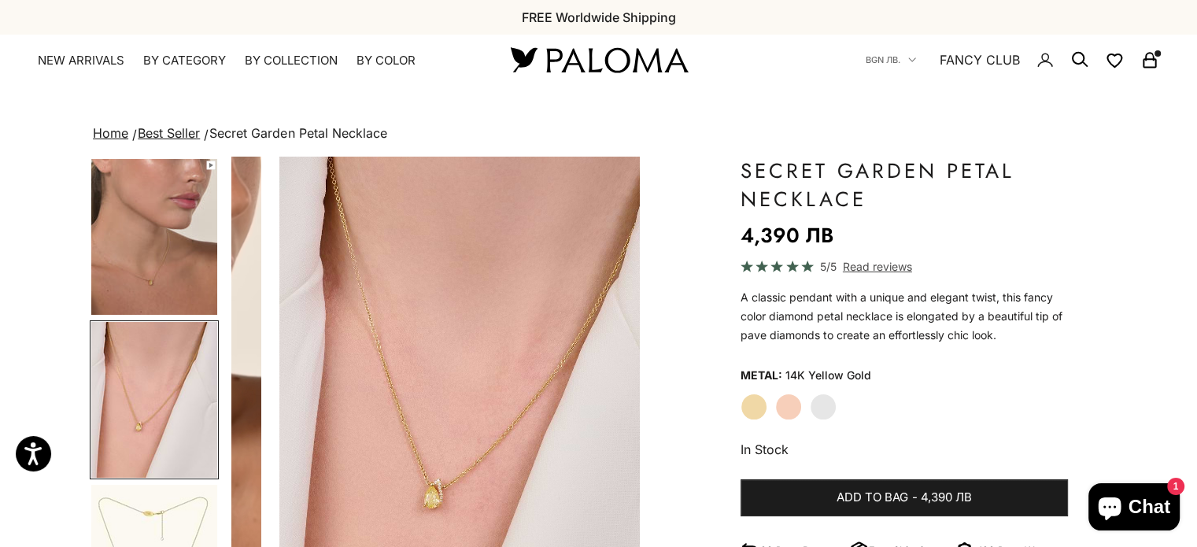
scroll to position [0, 854]
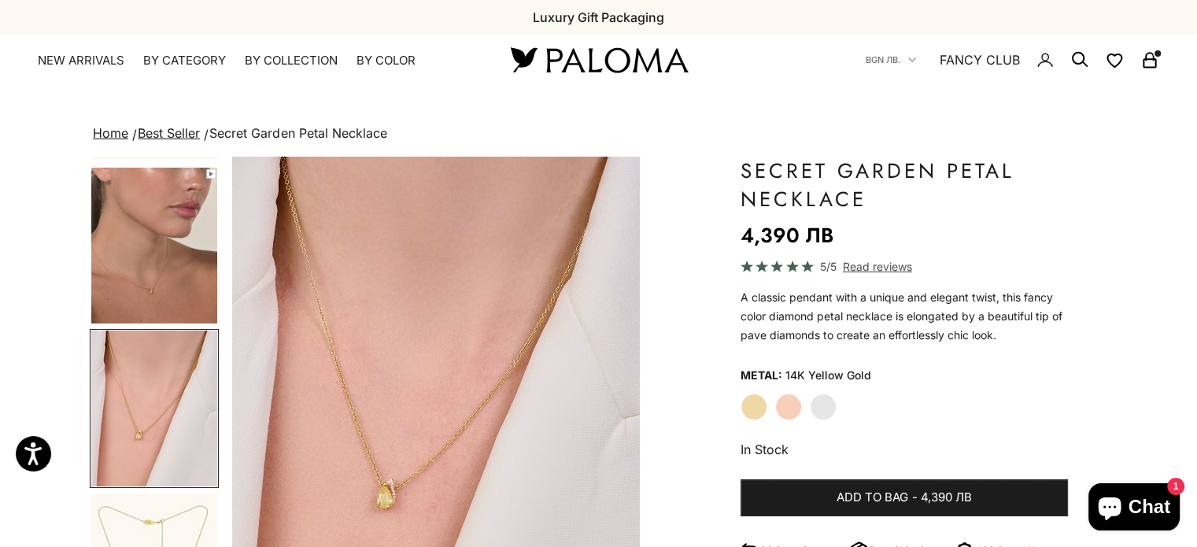
click at [146, 214] on img "Go to item 4" at bounding box center [154, 246] width 126 height 156
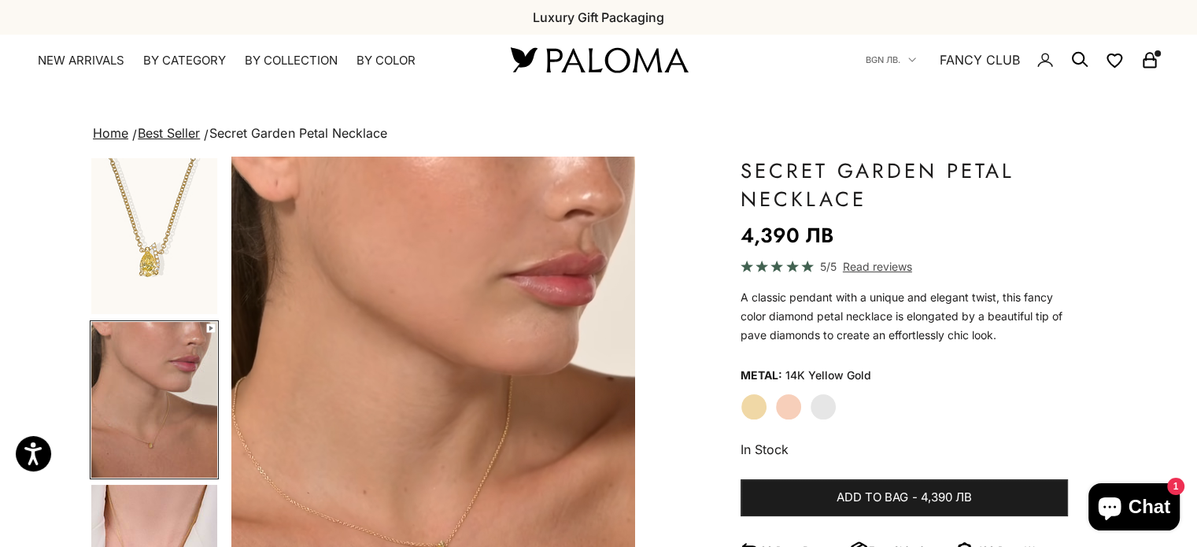
scroll to position [0, 427]
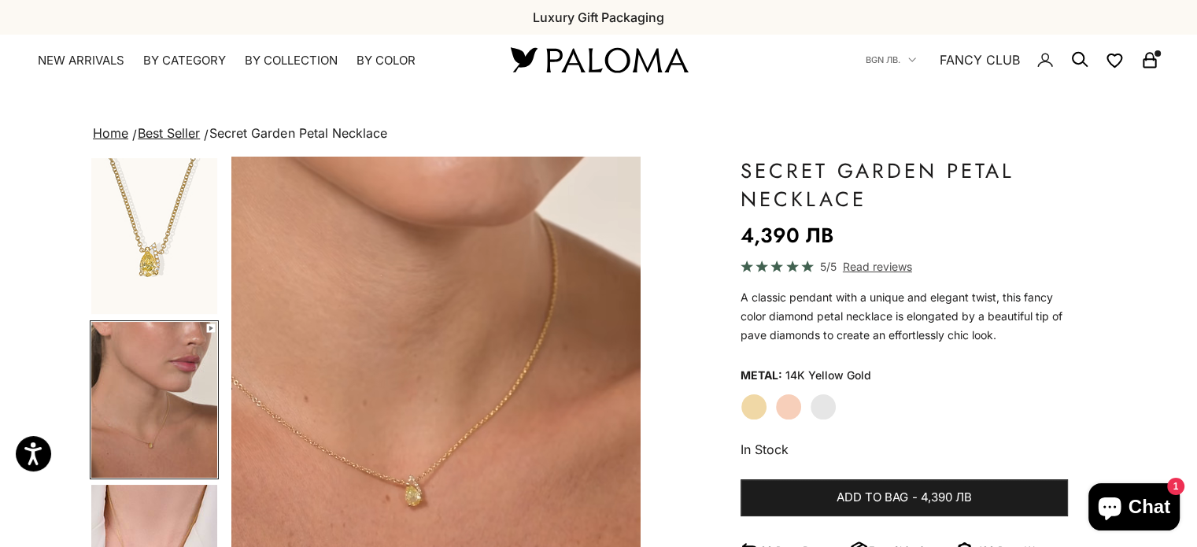
click at [127, 327] on img "Go to item 4" at bounding box center [154, 400] width 126 height 156
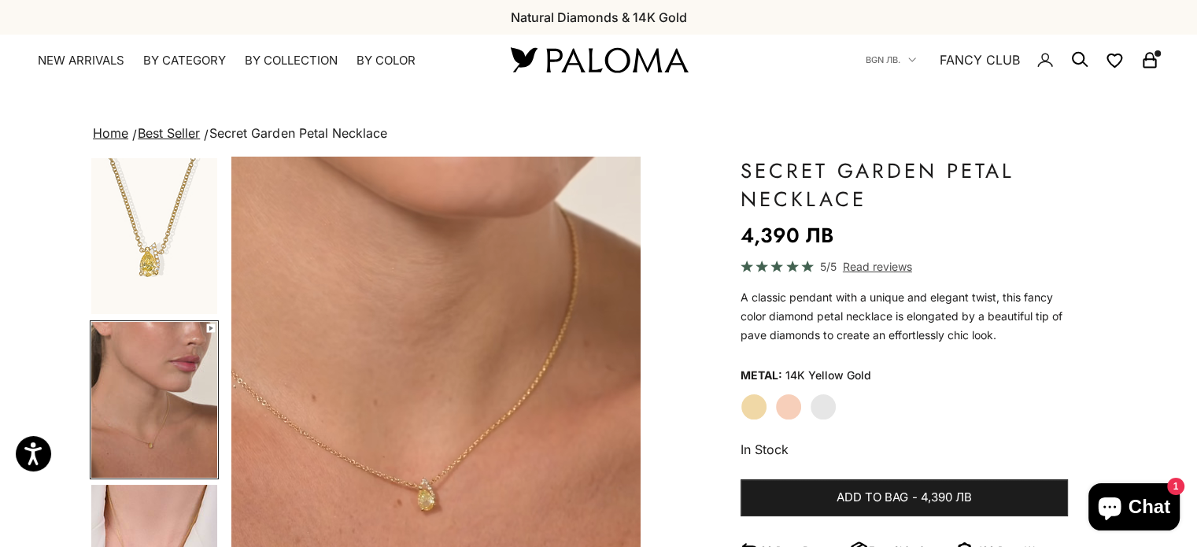
click at [135, 349] on img "Go to item 4" at bounding box center [154, 400] width 126 height 156
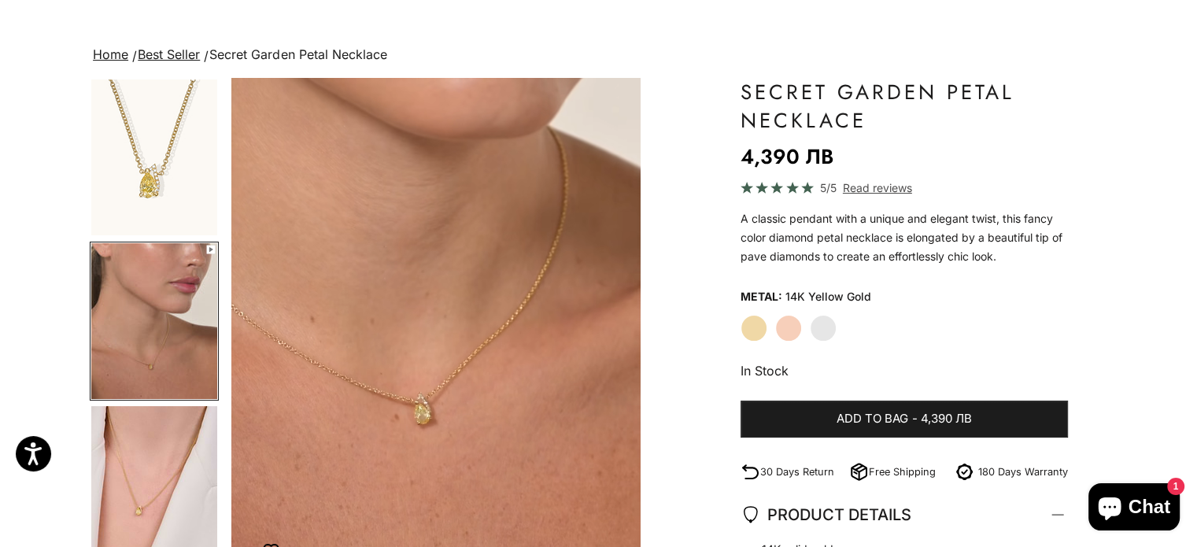
scroll to position [236, 0]
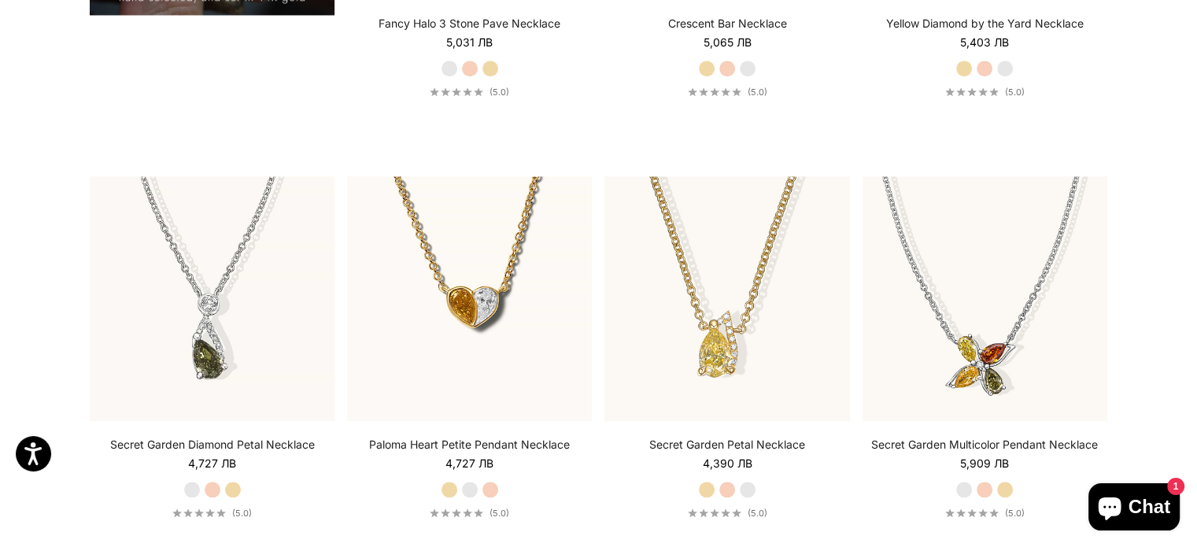
scroll to position [1338, 0]
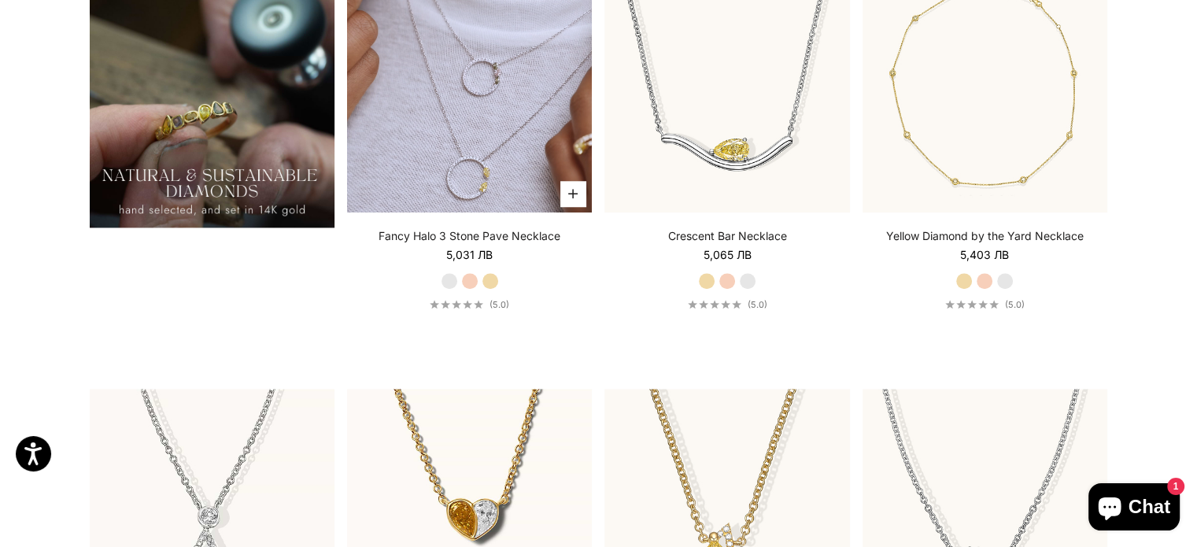
click at [535, 121] on video "#YellowGold\a#RoseGold\a#WhiteGold" at bounding box center [469, 89] width 245 height 245
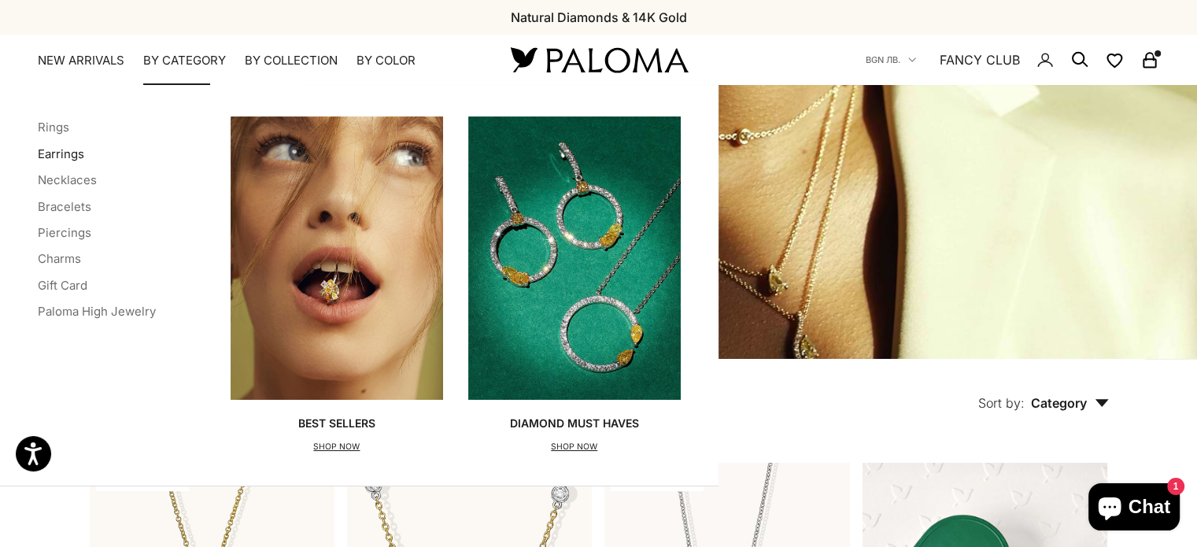
click at [54, 154] on link "Earrings" at bounding box center [61, 153] width 46 height 15
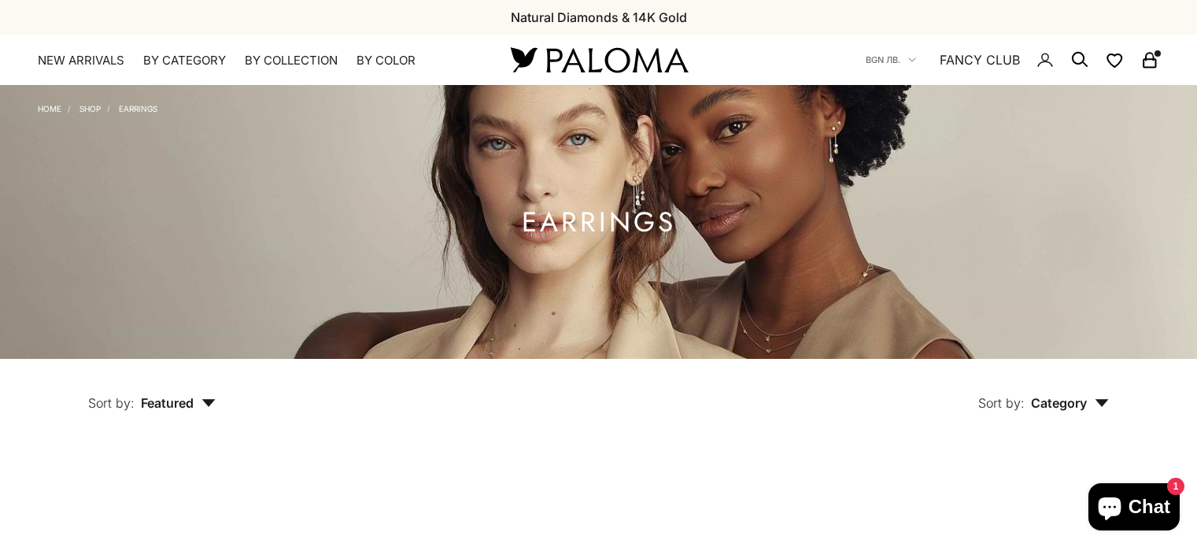
scroll to position [315, 0]
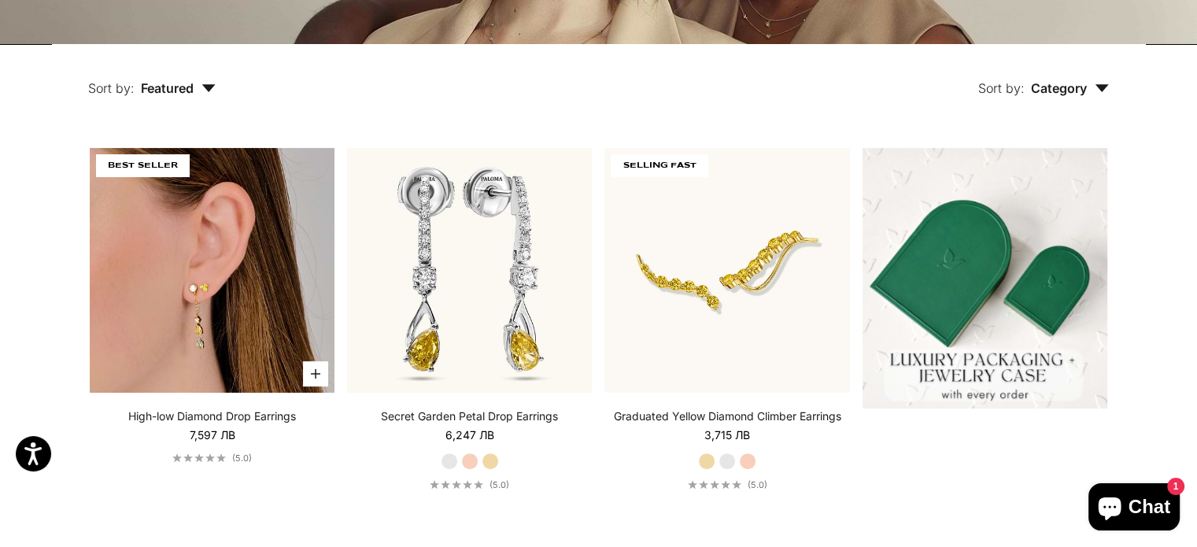
click at [158, 323] on img at bounding box center [212, 270] width 245 height 245
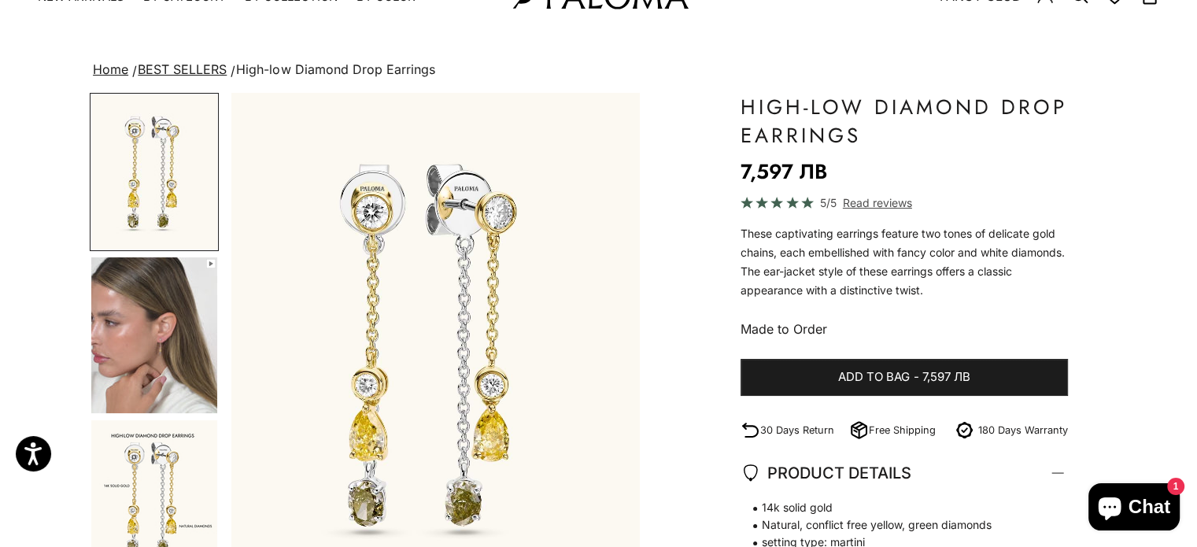
scroll to position [79, 0]
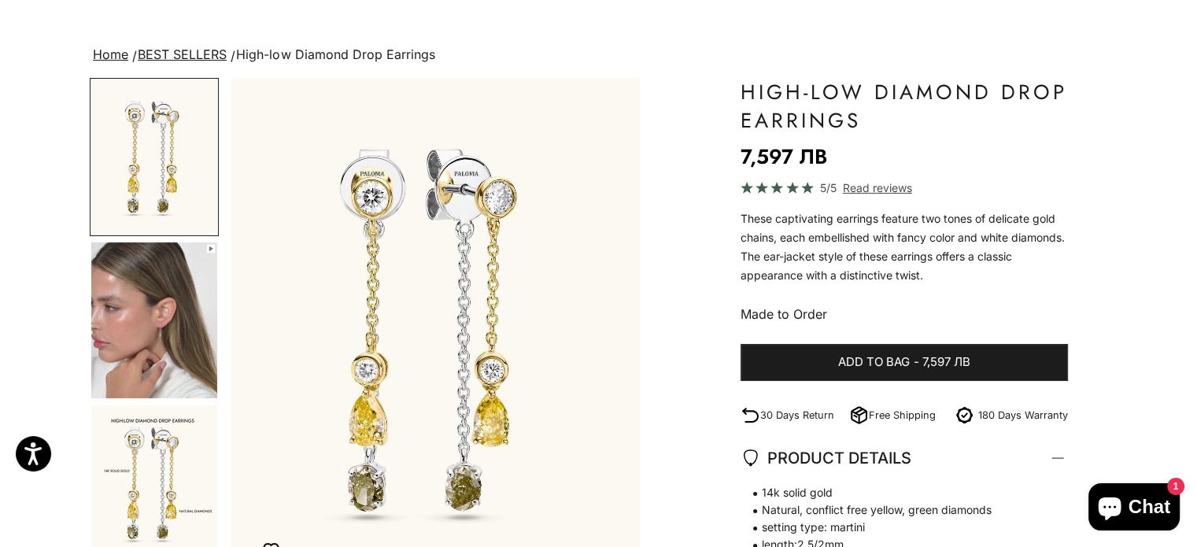
click at [168, 312] on img "Go to item 2" at bounding box center [154, 320] width 126 height 156
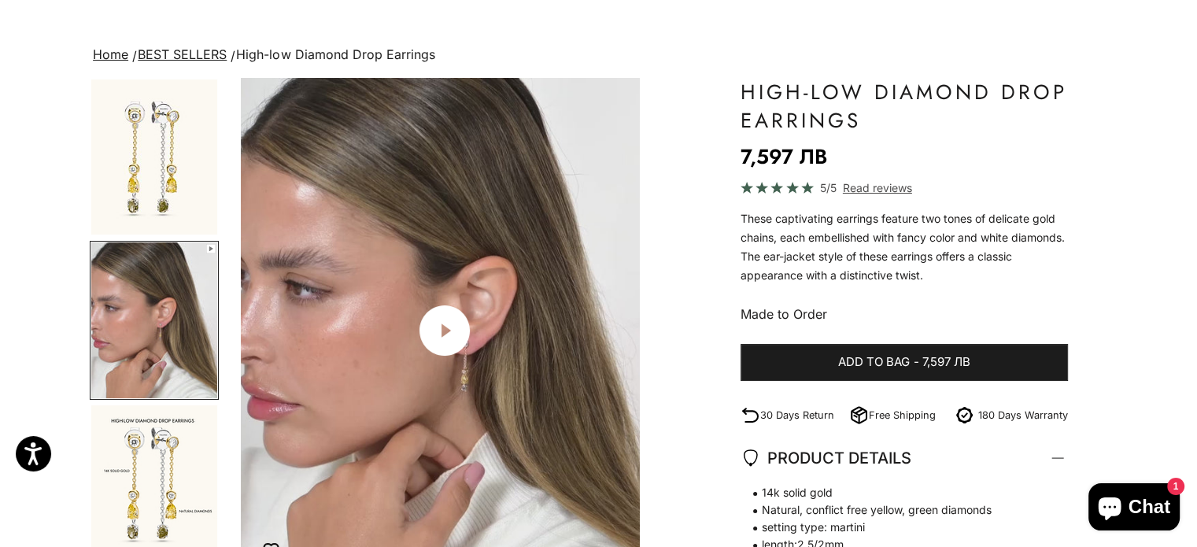
scroll to position [0, 427]
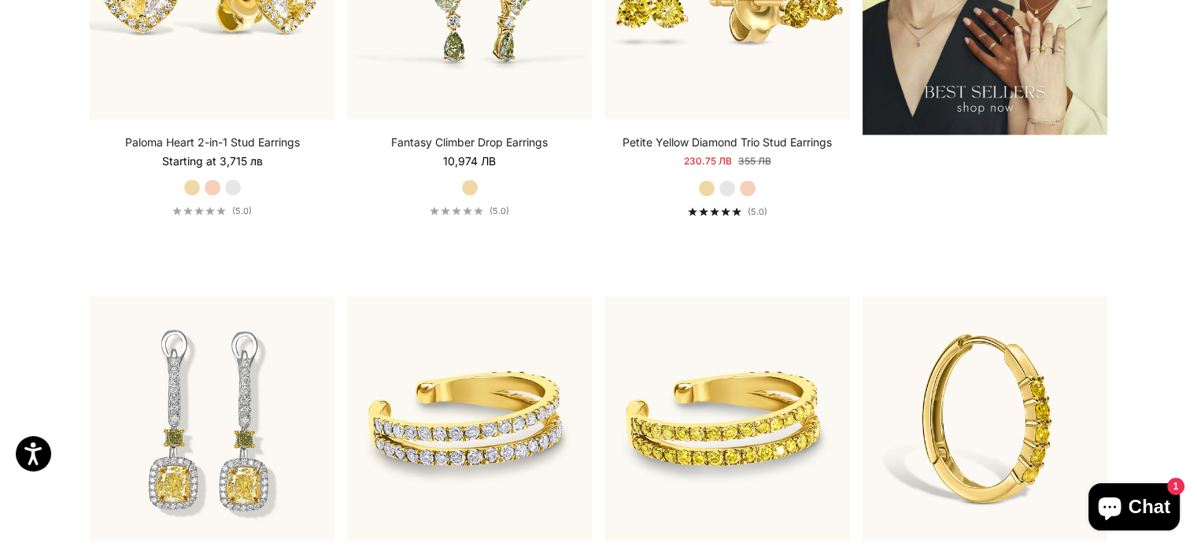
scroll to position [2439, 0]
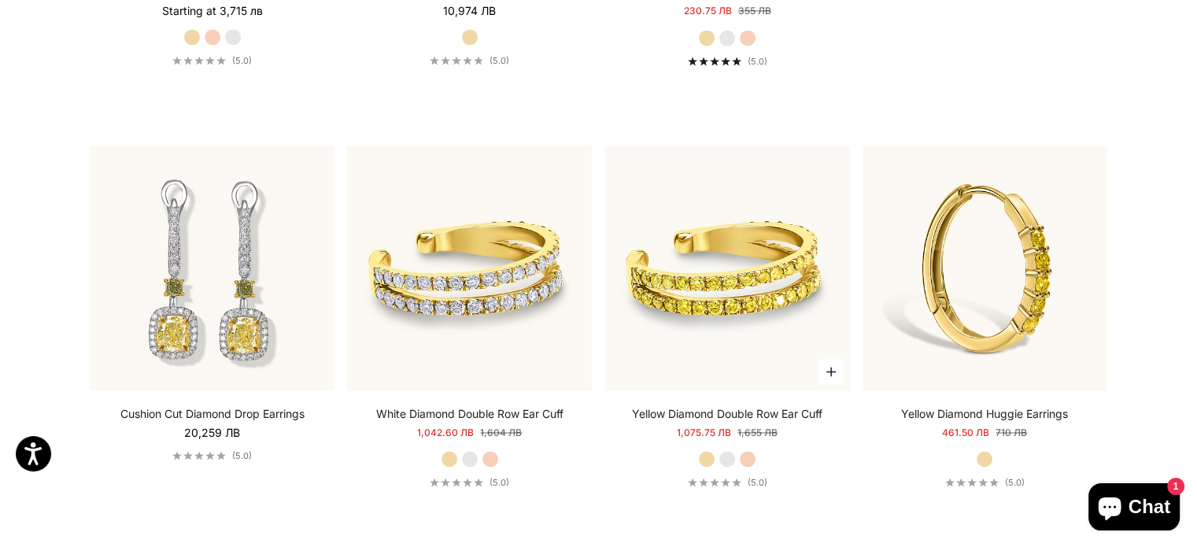
click at [779, 409] on link "Yellow Diamond Double Row Ear Cuff" at bounding box center [727, 414] width 190 height 16
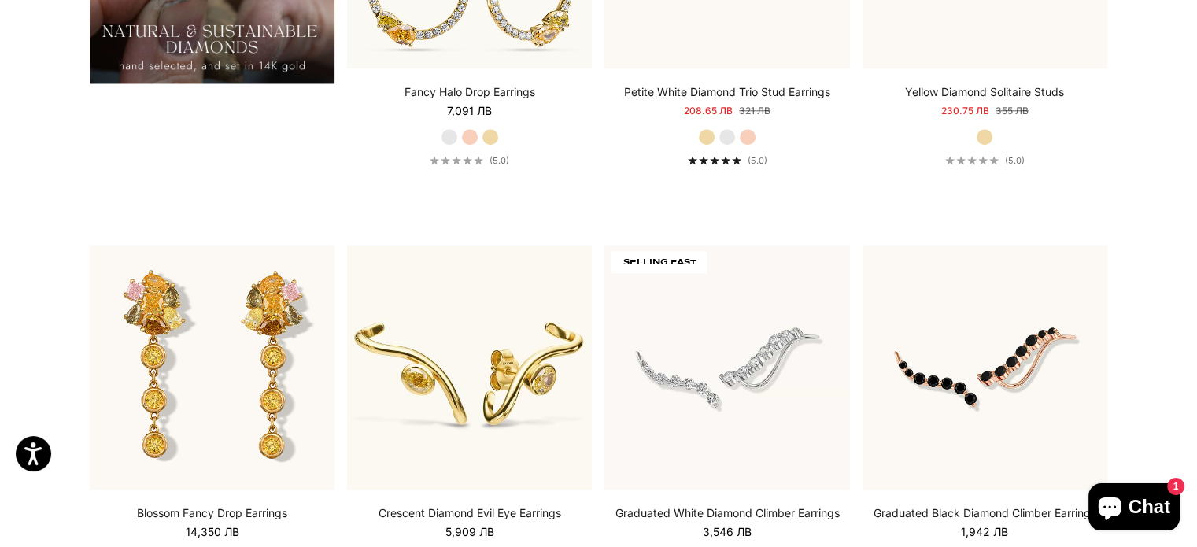
scroll to position [1574, 0]
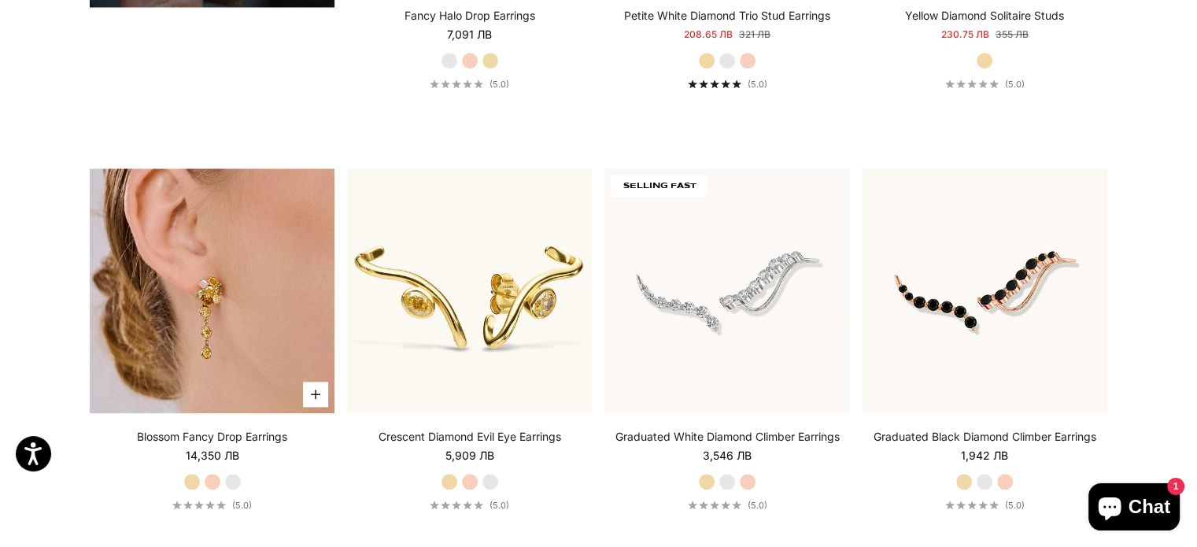
click at [139, 180] on img at bounding box center [212, 290] width 245 height 245
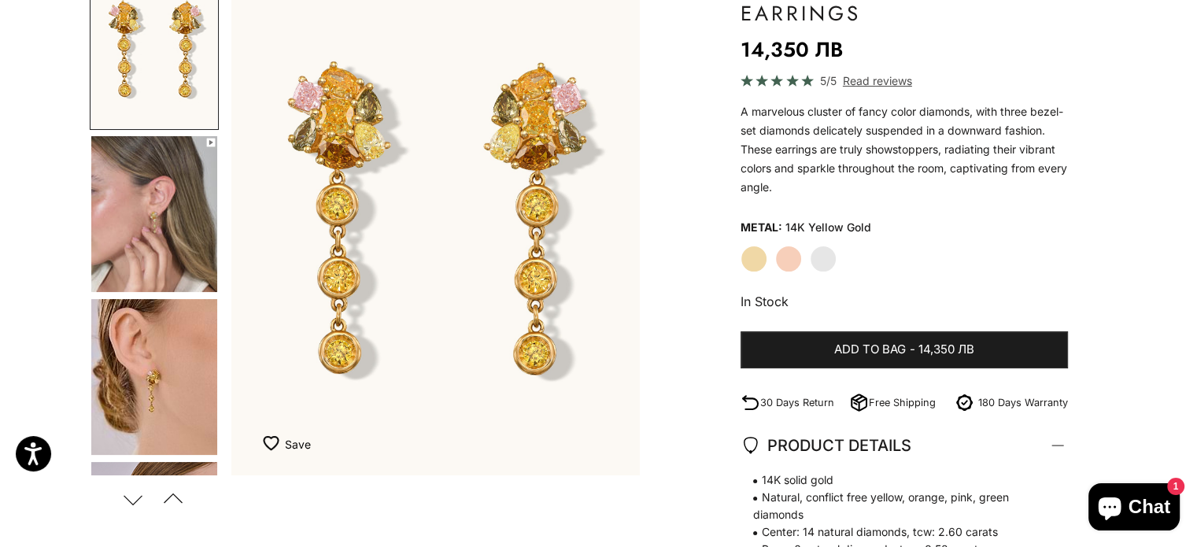
scroll to position [157, 0]
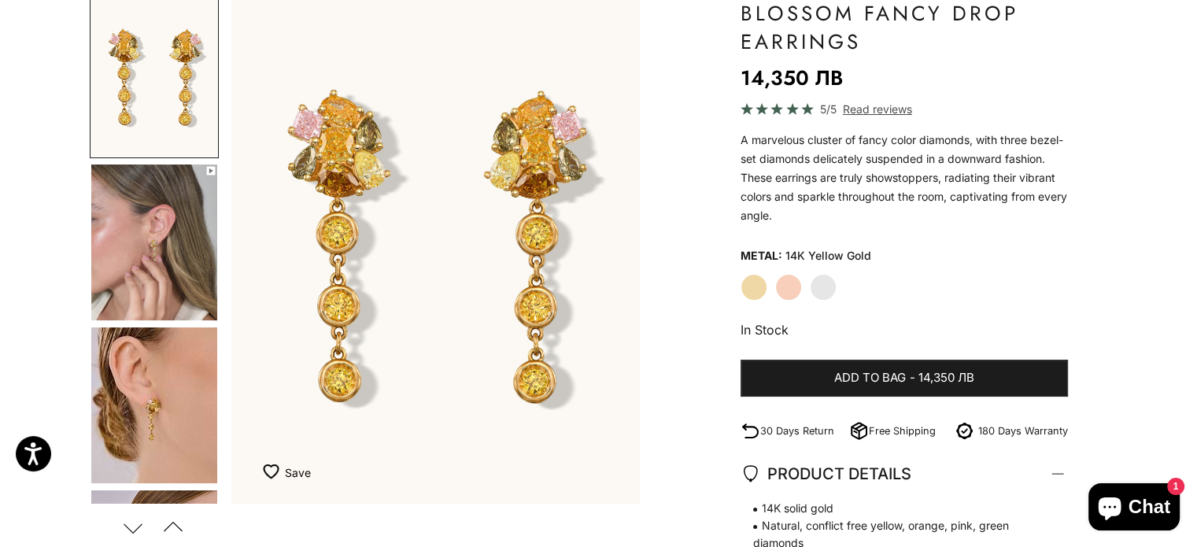
click at [154, 211] on img "Go to item 4" at bounding box center [154, 242] width 126 height 156
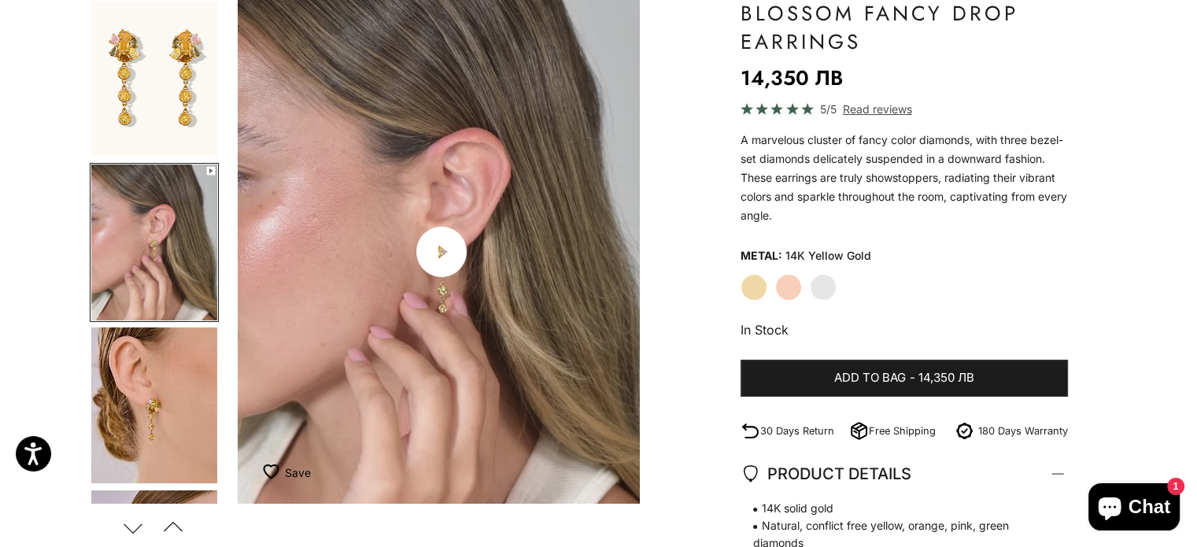
scroll to position [0, 427]
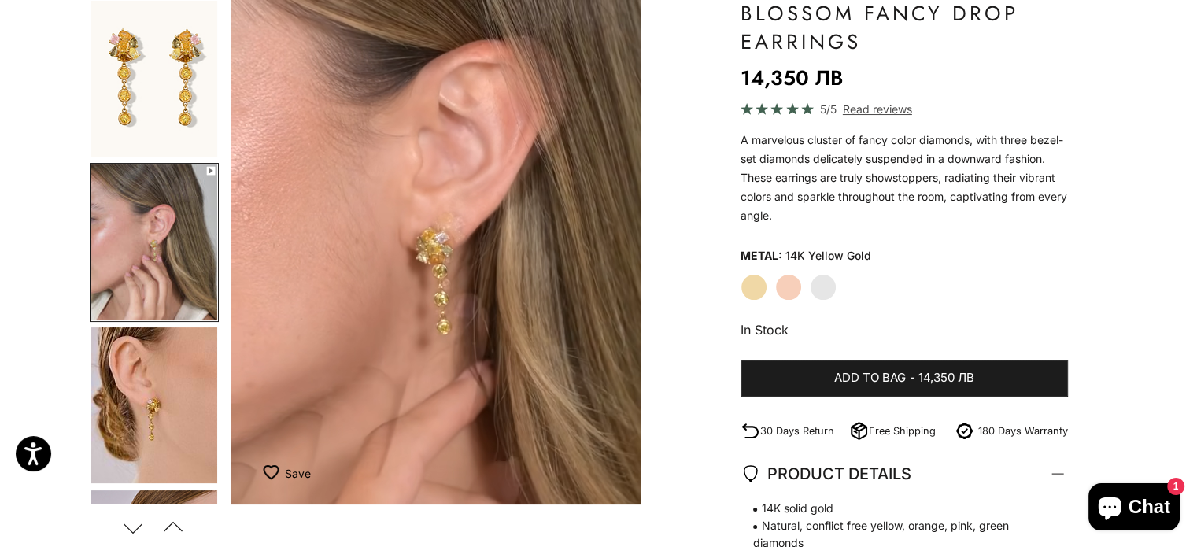
click at [186, 367] on img "Go to item 5" at bounding box center [154, 405] width 126 height 156
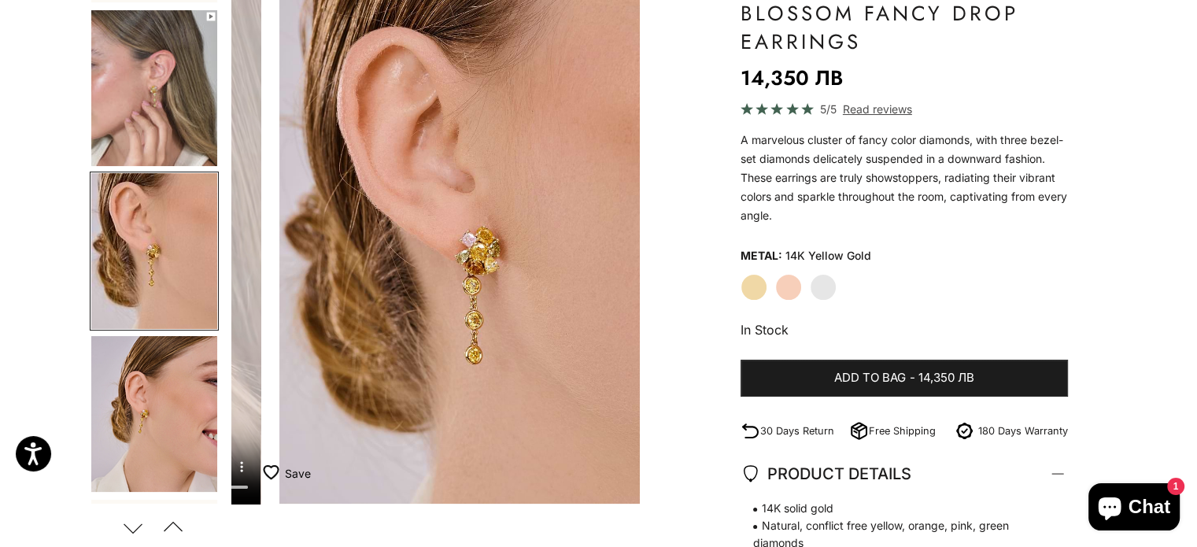
scroll to position [0, 854]
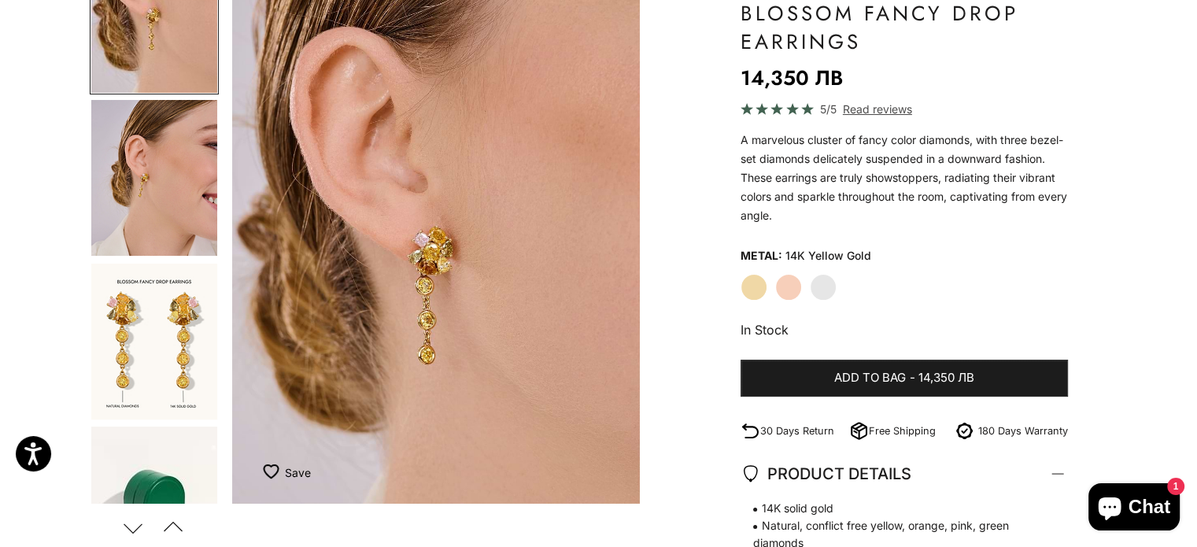
click at [164, 312] on img "Go to item 7" at bounding box center [154, 342] width 126 height 156
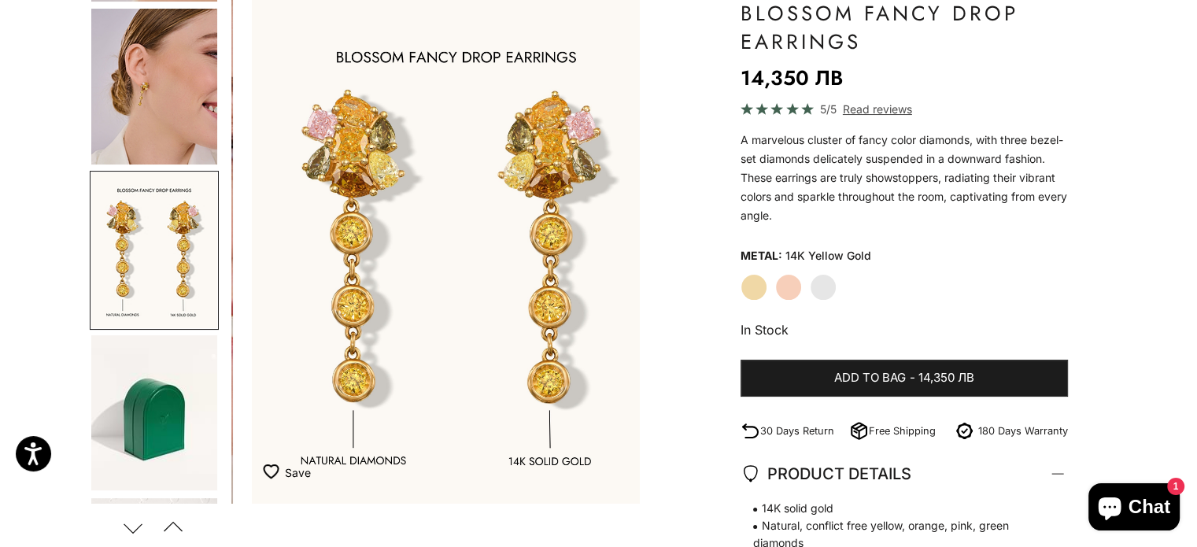
scroll to position [0, 1709]
